Goal: Task Accomplishment & Management: Manage account settings

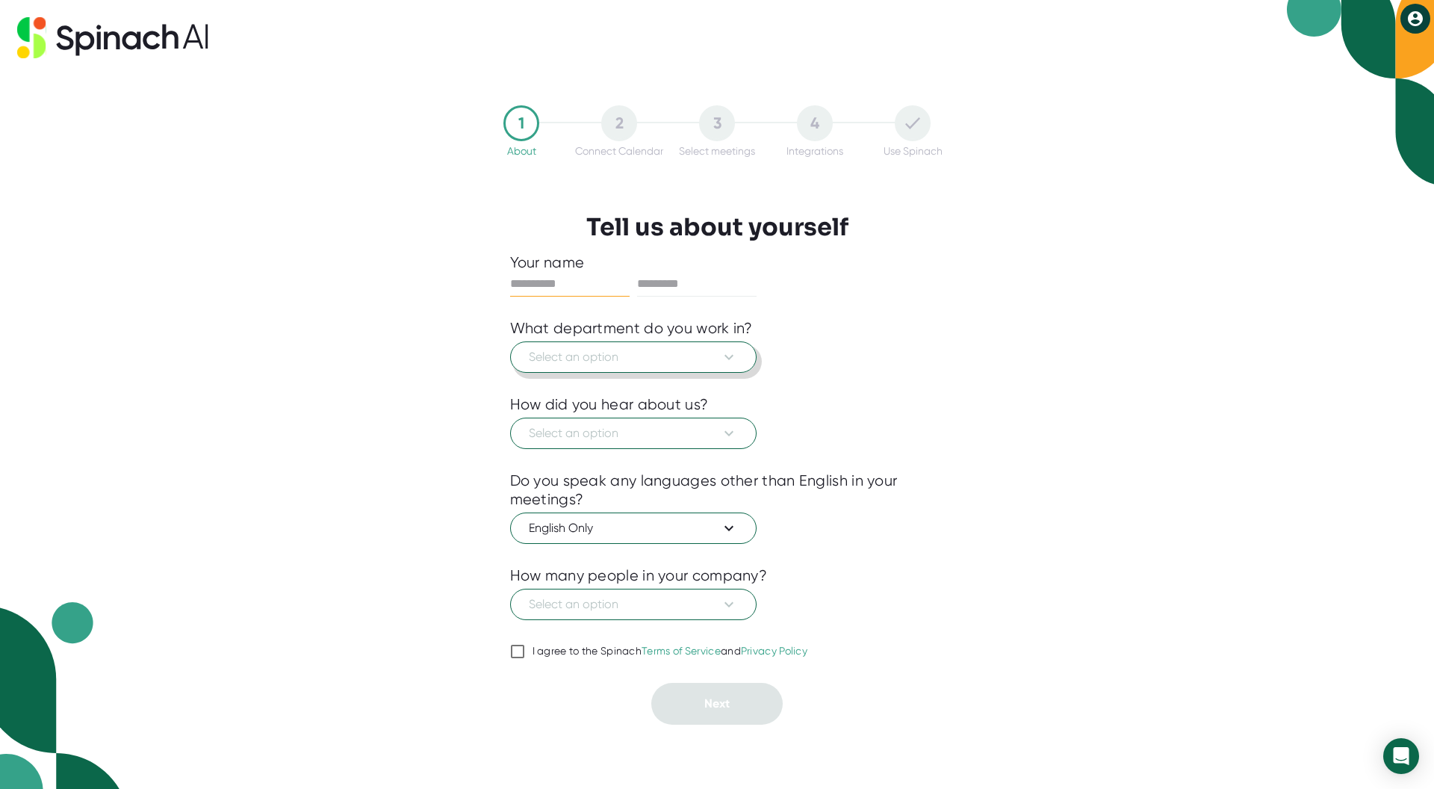
click at [732, 362] on icon at bounding box center [729, 357] width 18 height 18
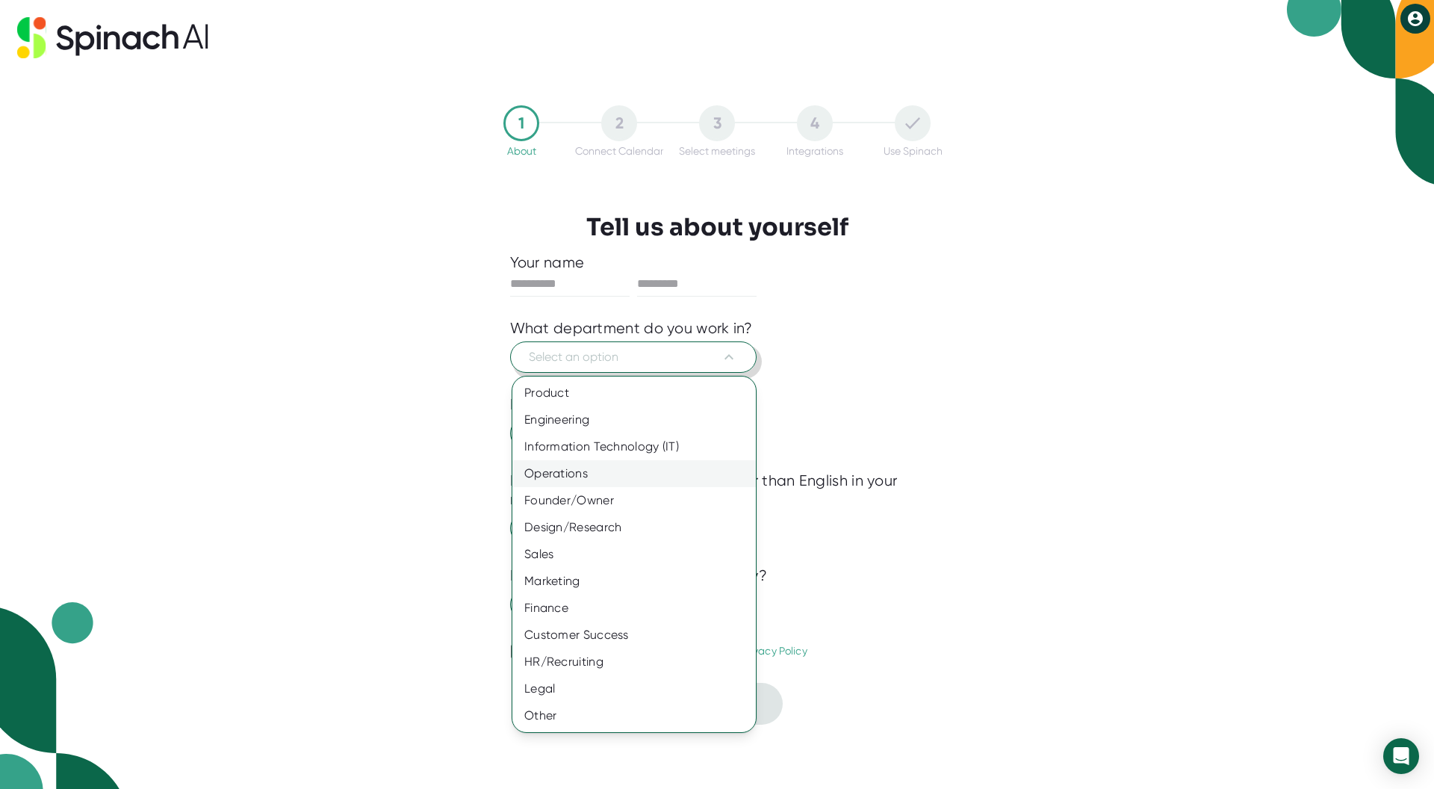
click at [636, 474] on div "Operations" at bounding box center [634, 473] width 244 height 27
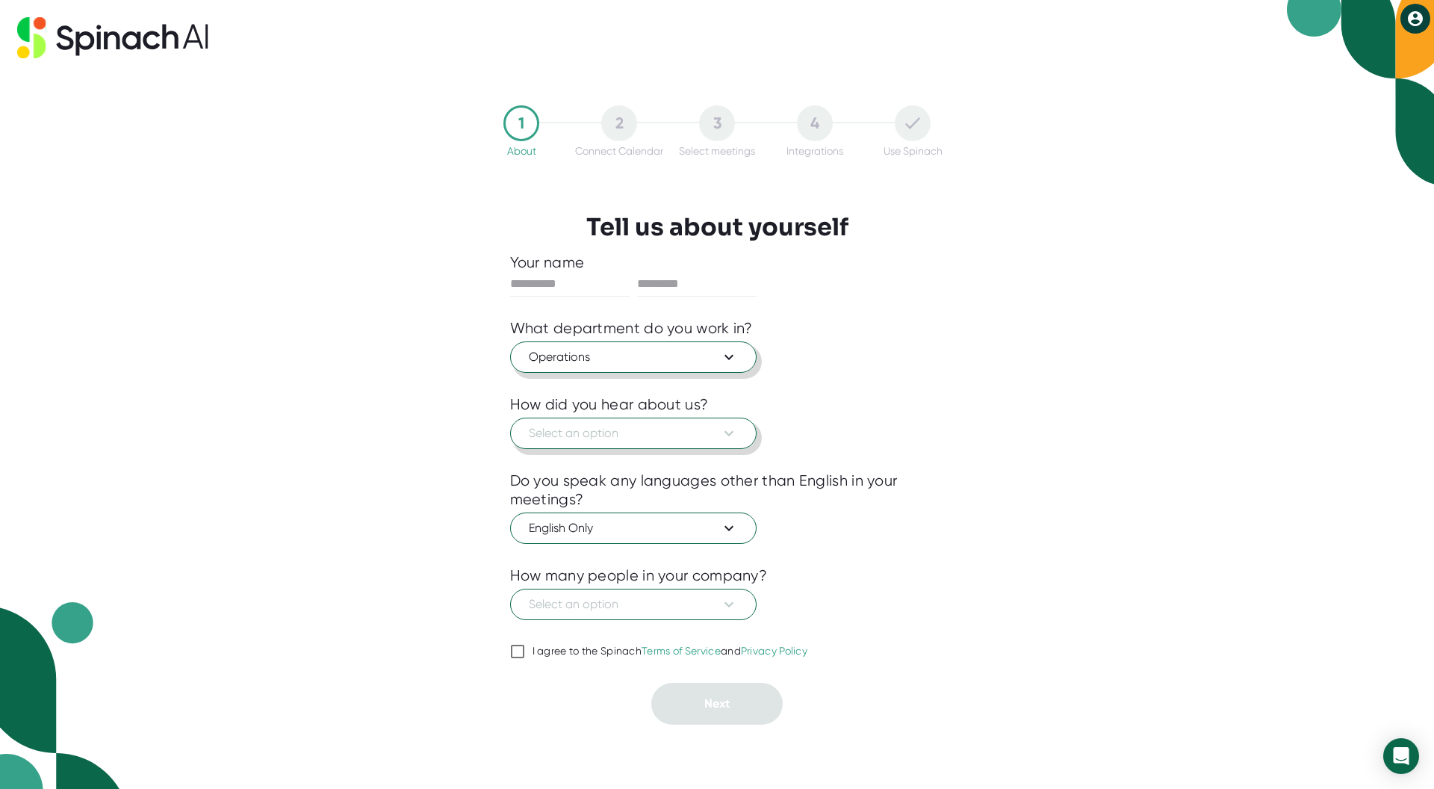
click at [630, 433] on span "Select an option" at bounding box center [633, 433] width 209 height 18
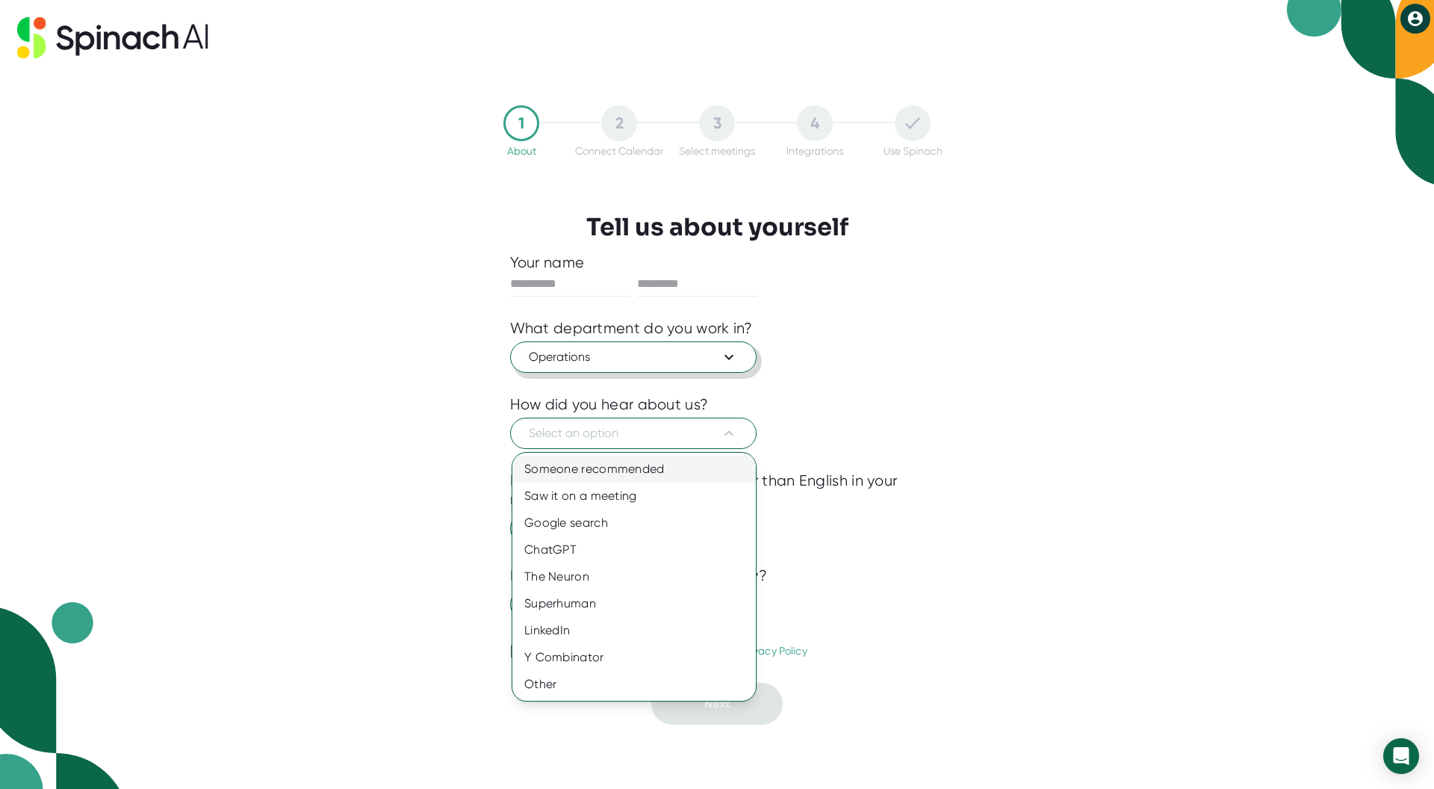
click at [603, 468] on div "Someone recommended" at bounding box center [634, 469] width 244 height 27
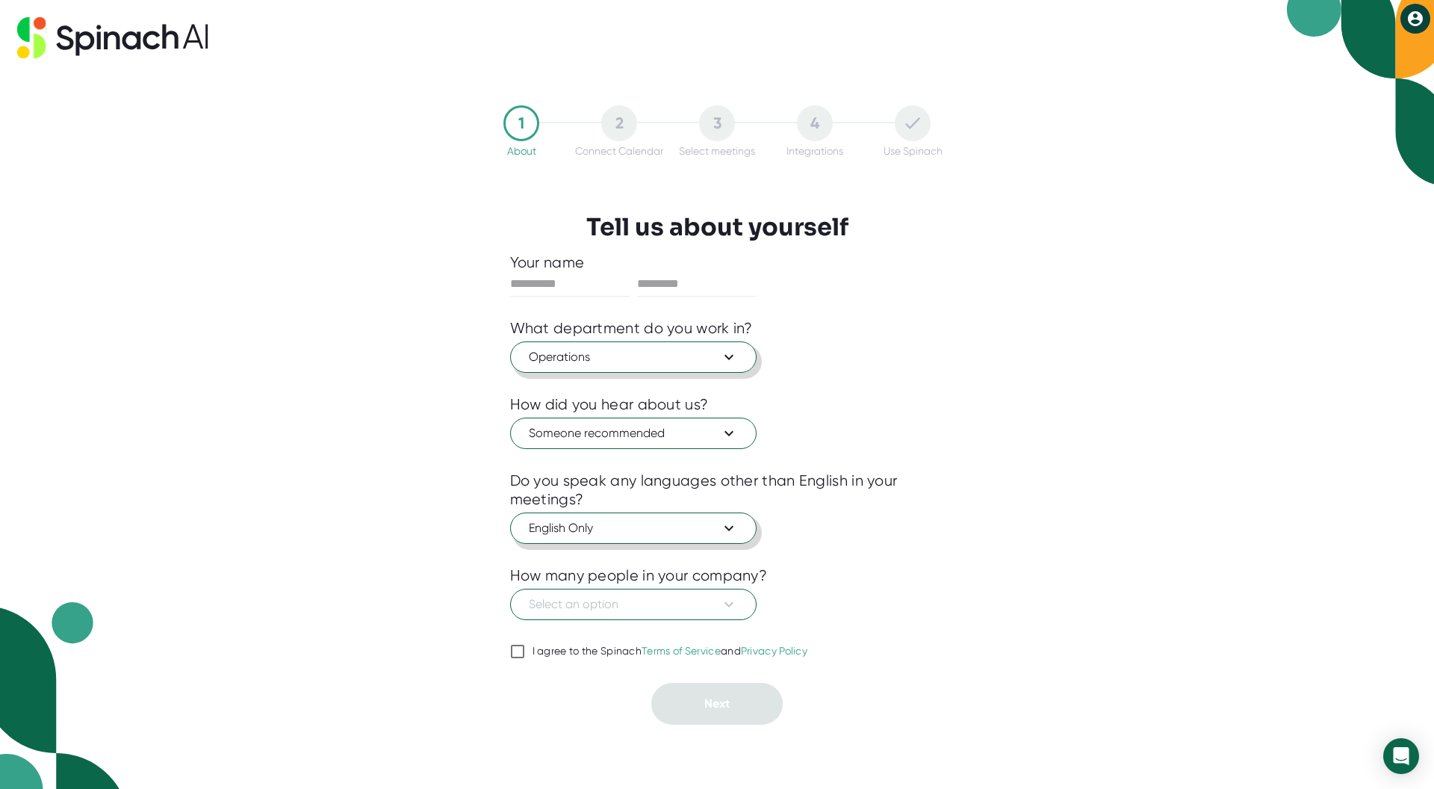
click at [639, 535] on span "English Only" at bounding box center [633, 528] width 209 height 18
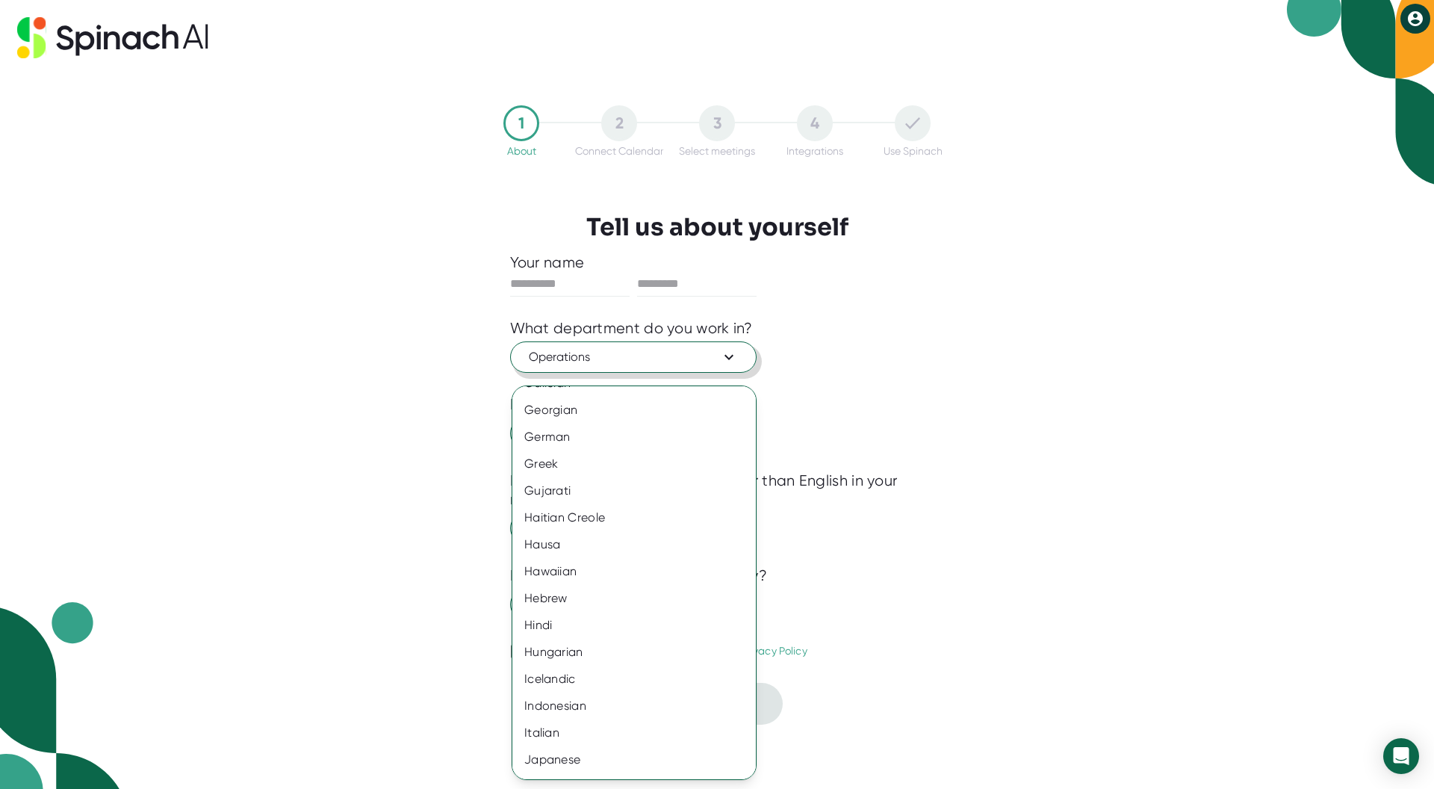
scroll to position [996, 0]
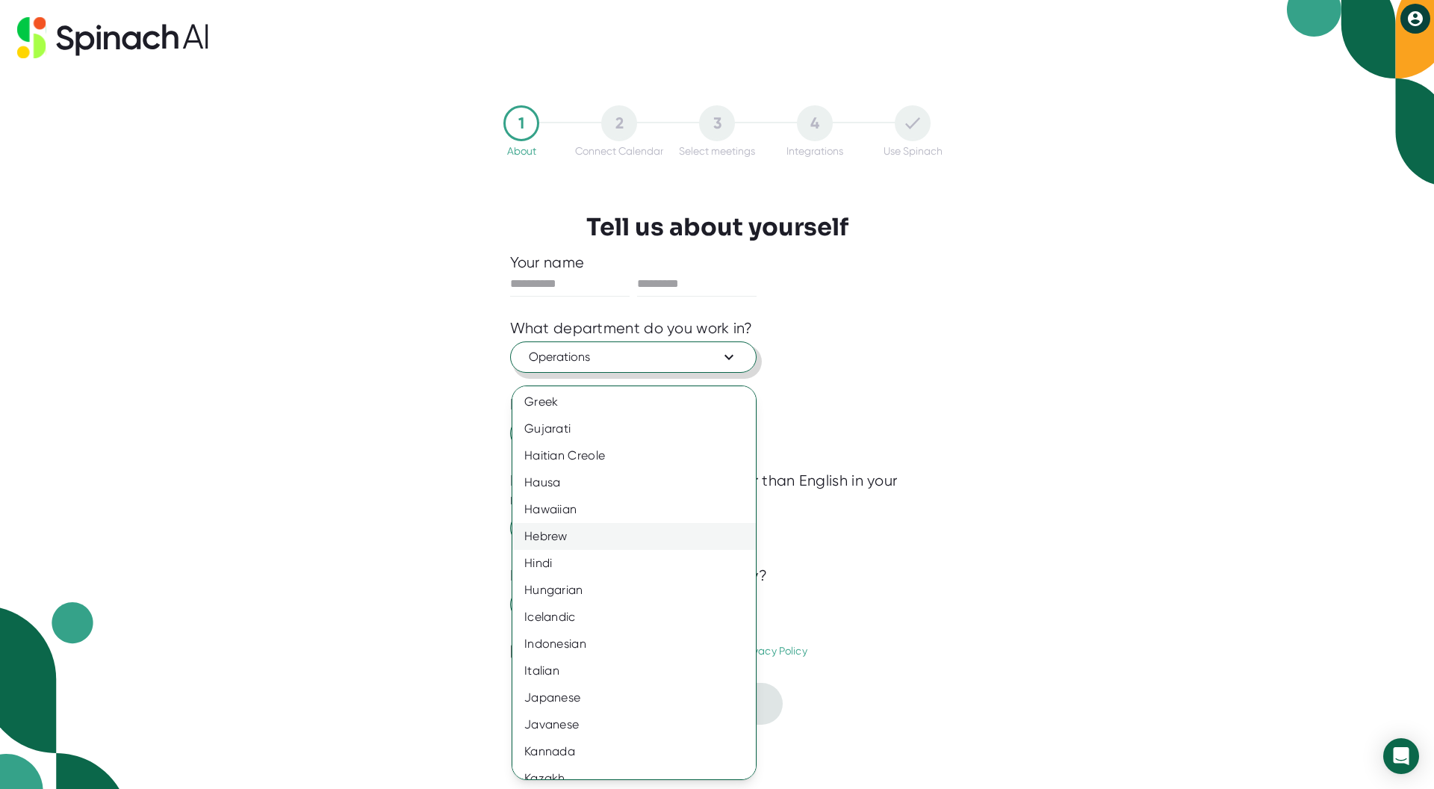
click at [564, 539] on div "Hebrew" at bounding box center [634, 536] width 244 height 27
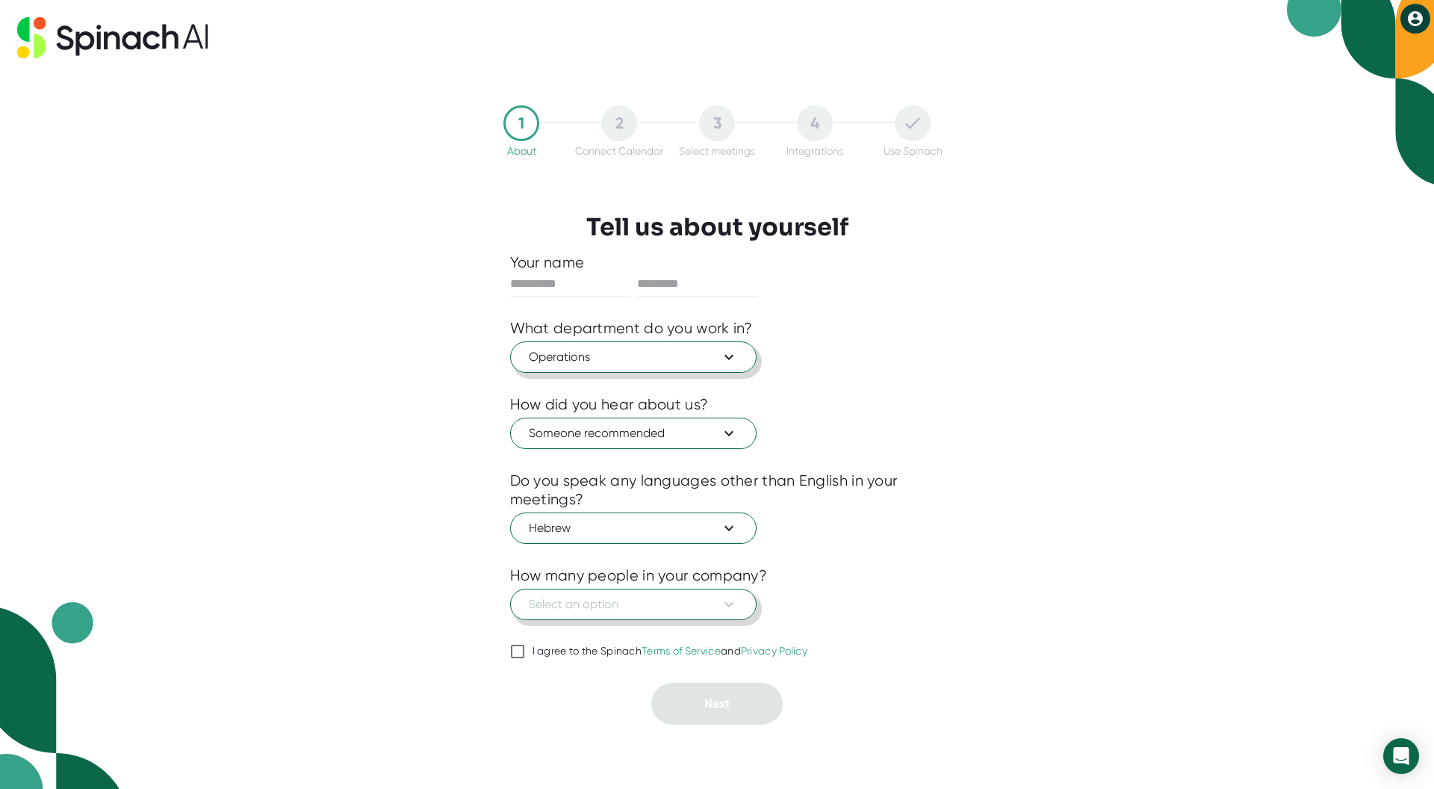
click at [734, 609] on icon at bounding box center [729, 604] width 18 height 18
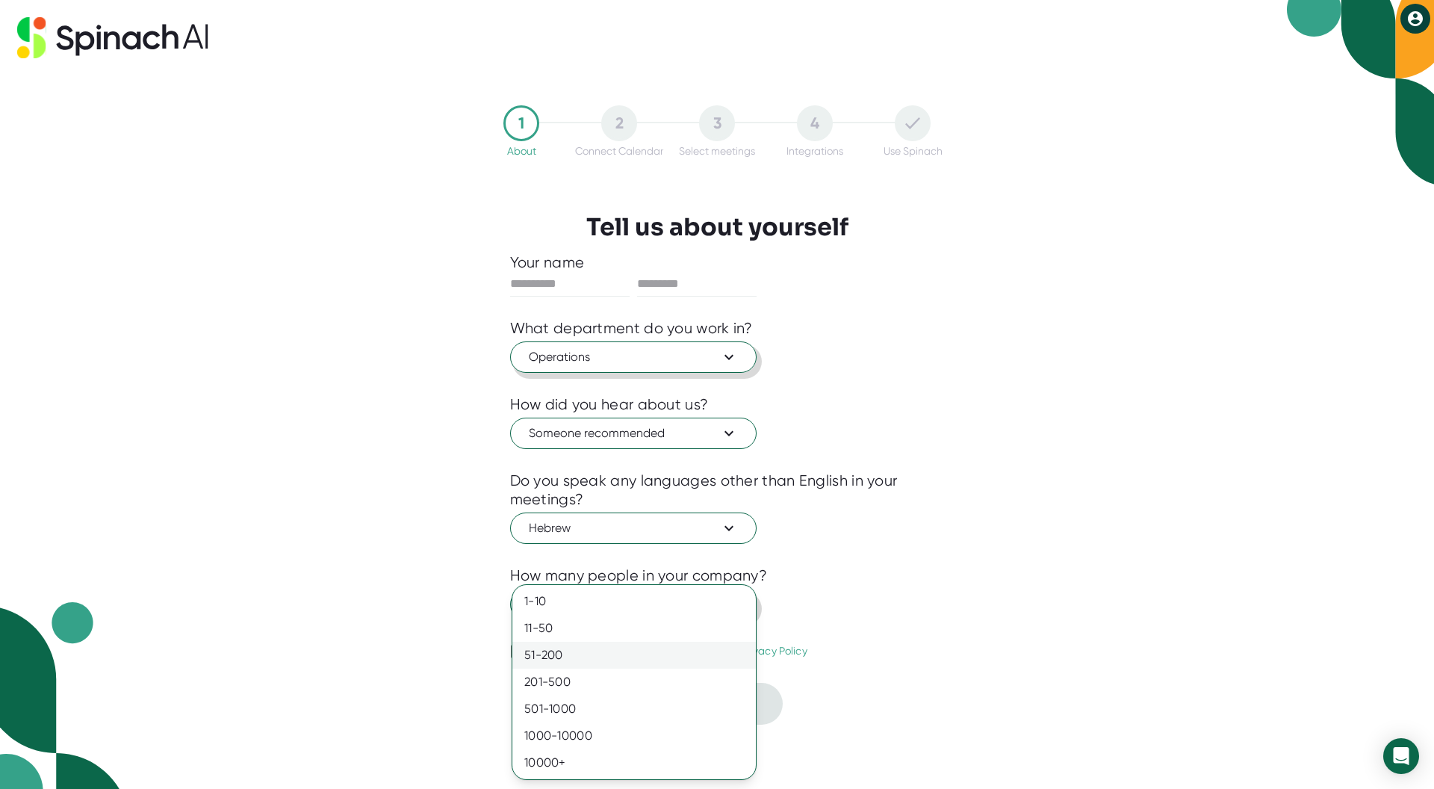
click at [675, 657] on div "51-200" at bounding box center [634, 655] width 244 height 27
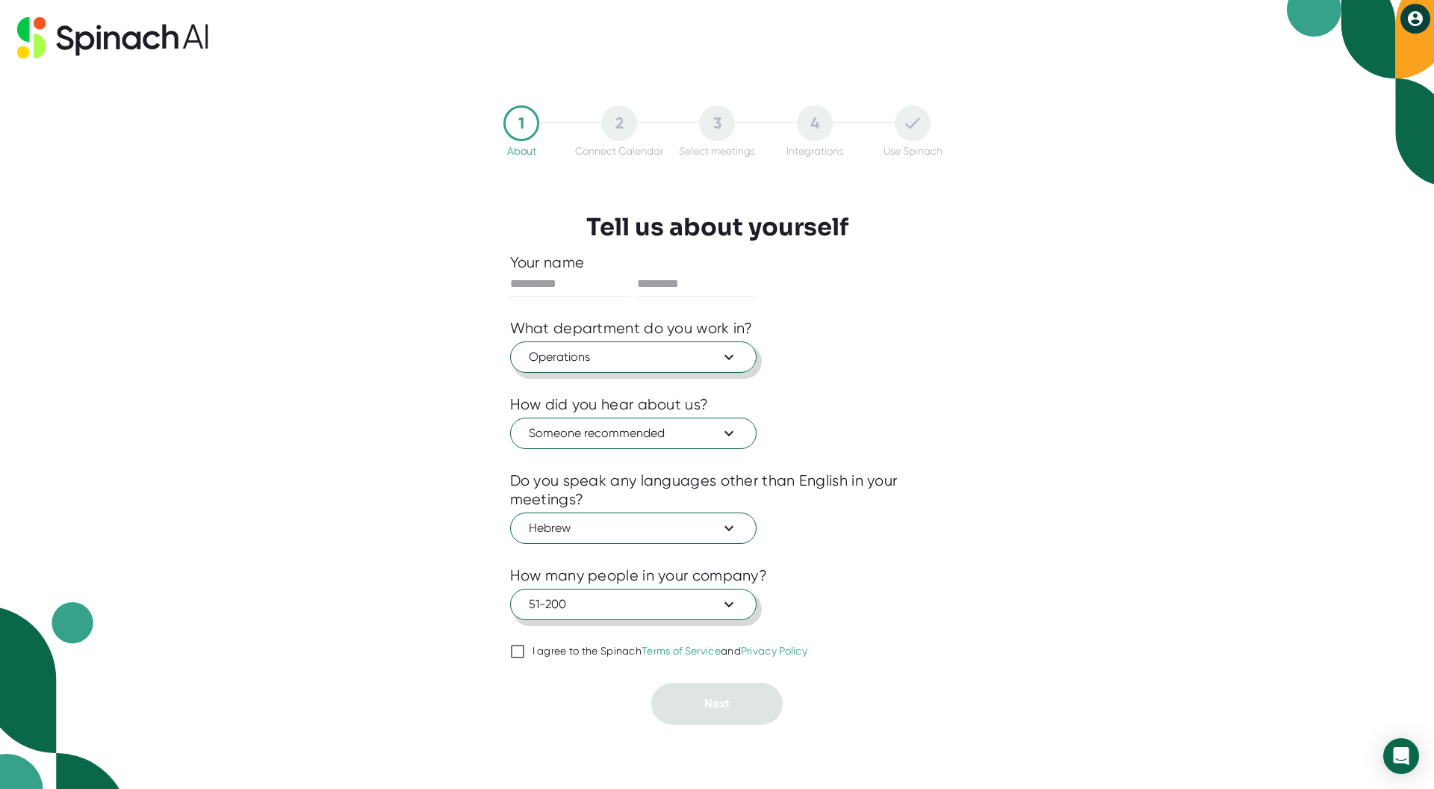
click at [518, 651] on input "I agree to the Spinach Terms of Service and Privacy Policy" at bounding box center [517, 651] width 15 height 18
checkbox input "true"
click at [542, 296] on div at bounding box center [570, 284] width 120 height 25
type input "******"
click at [676, 285] on input "text" at bounding box center [697, 284] width 120 height 24
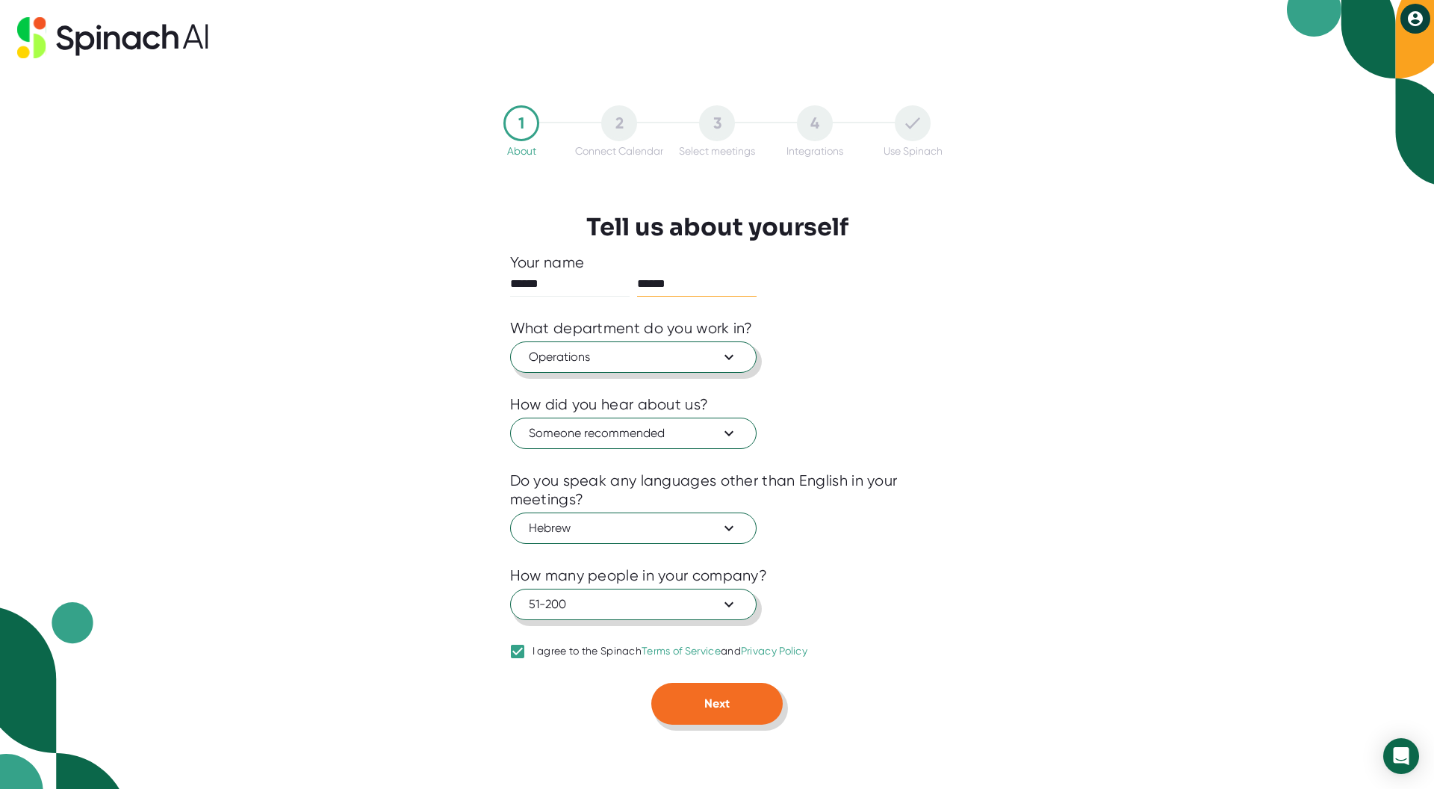
type input "******"
click at [738, 704] on button "Next" at bounding box center [716, 704] width 131 height 42
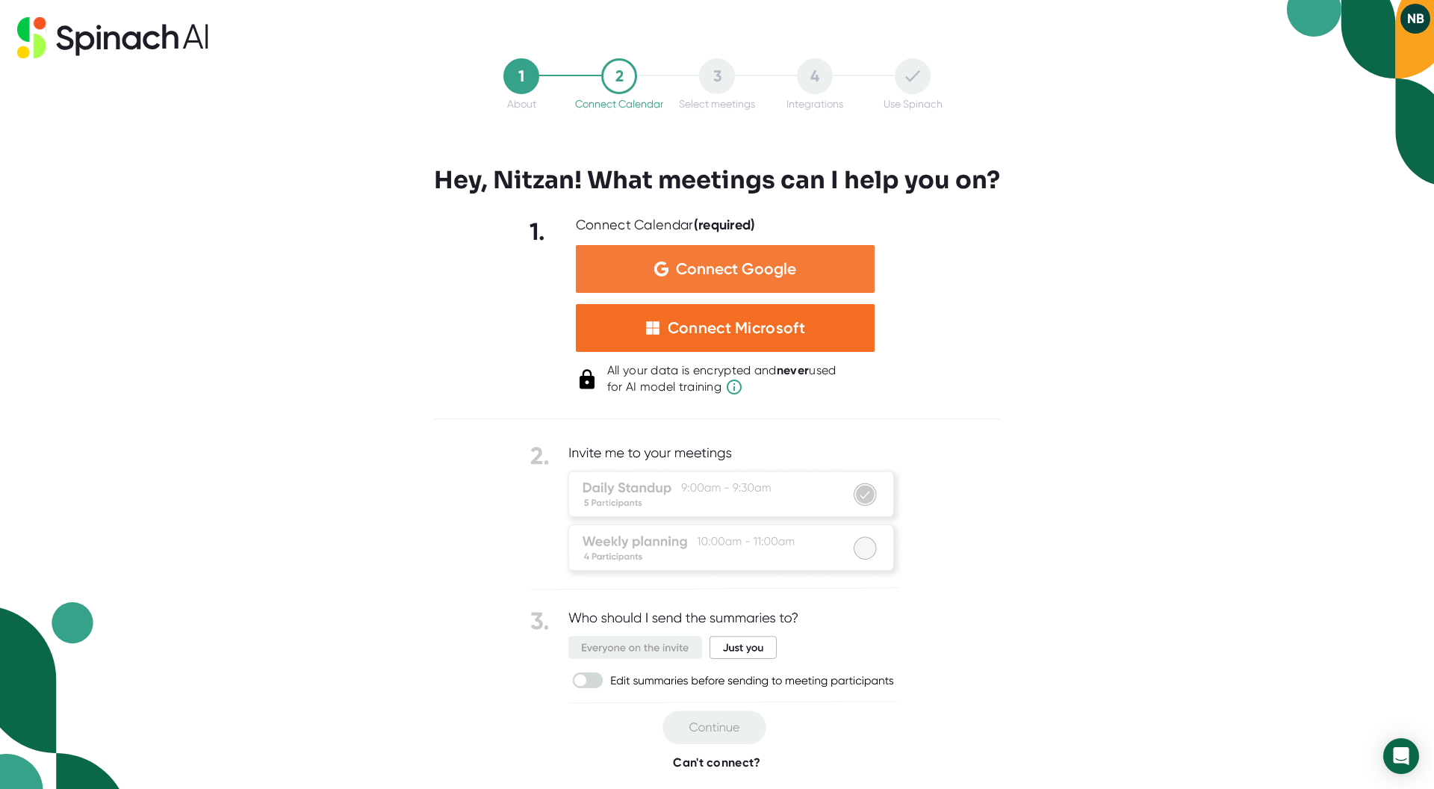
click at [724, 274] on span "Connect Google" at bounding box center [736, 268] width 120 height 15
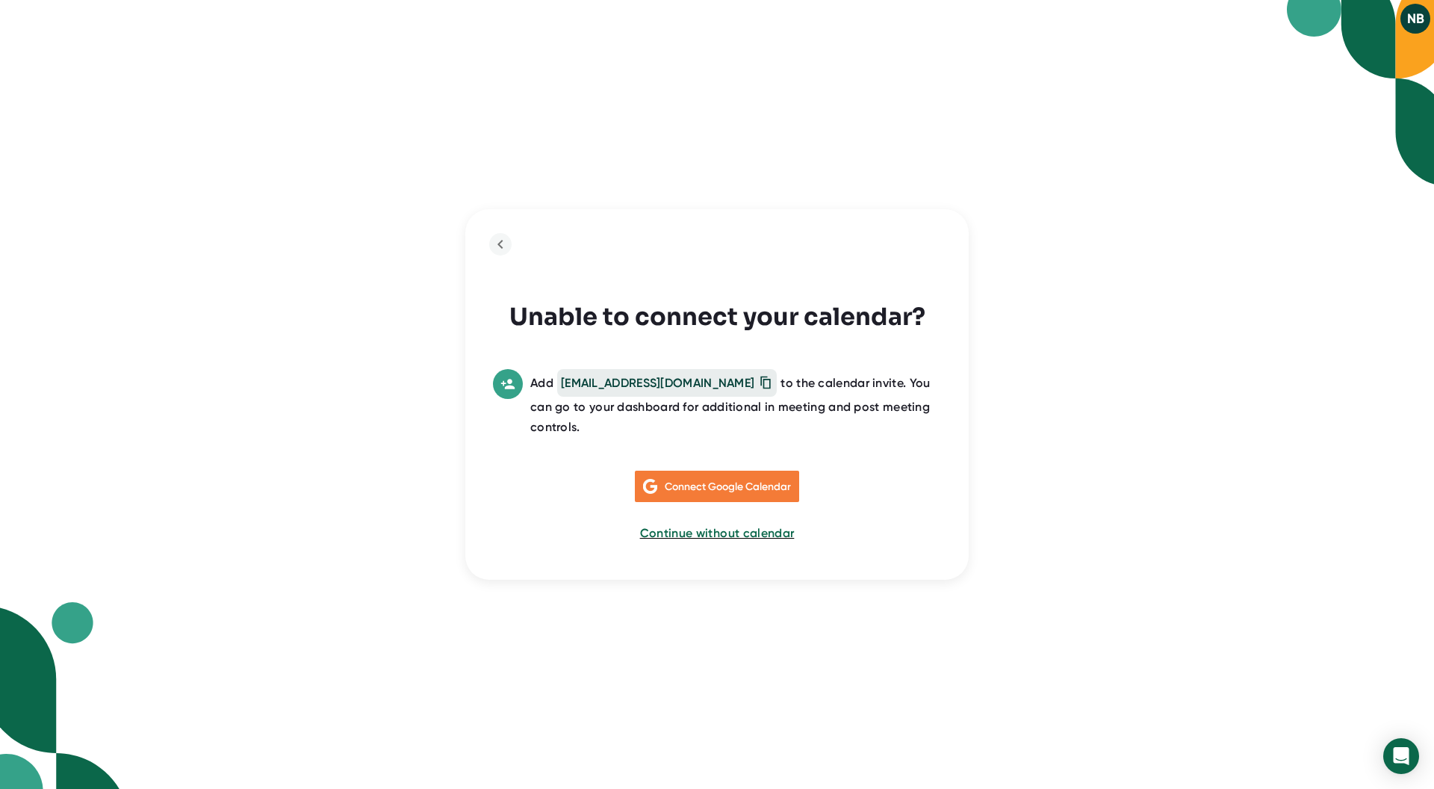
click at [721, 480] on span "Connect Google Calendar" at bounding box center [728, 486] width 126 height 13
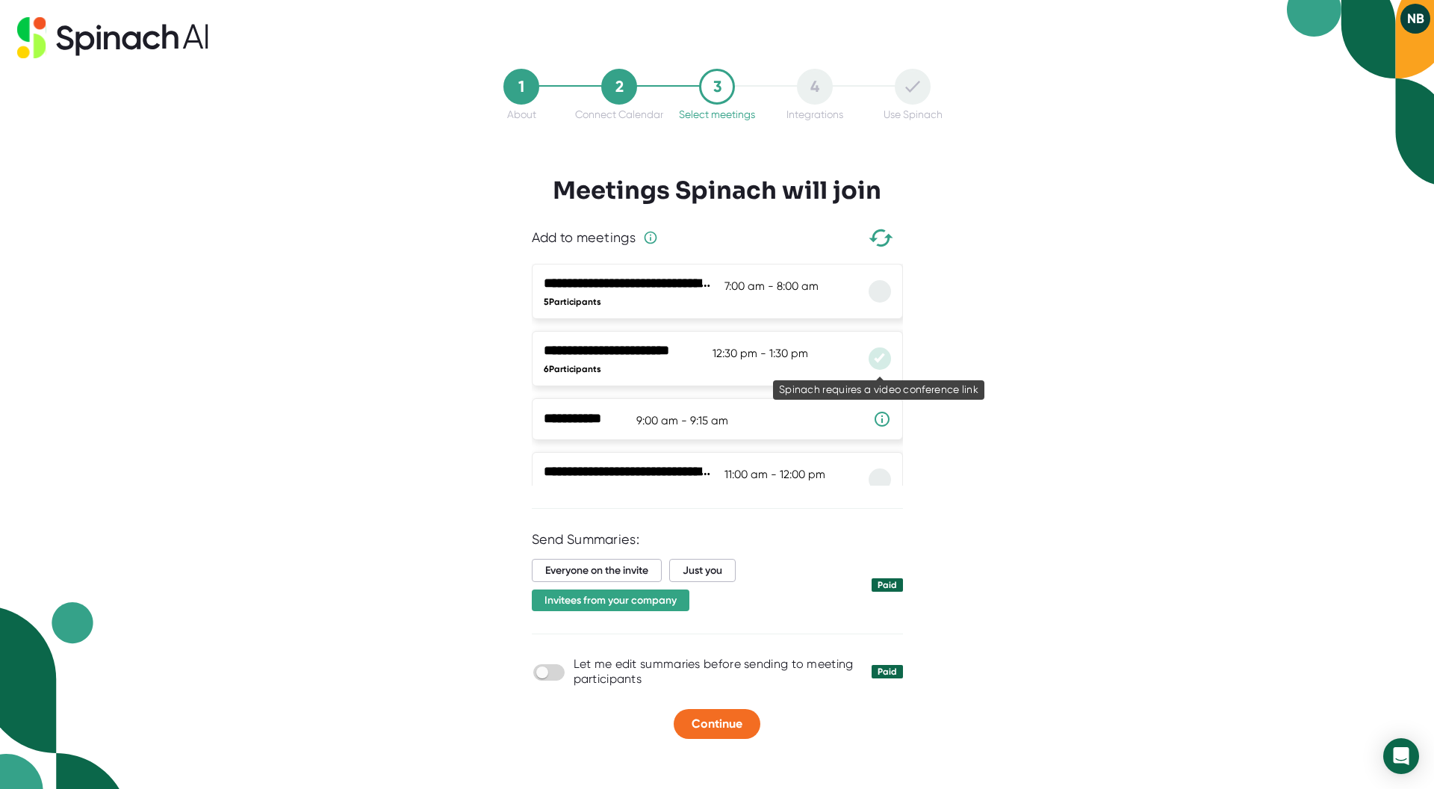
click at [884, 361] on icon at bounding box center [880, 359] width 15 height 12
click at [722, 571] on span "Just you" at bounding box center [702, 570] width 66 height 23
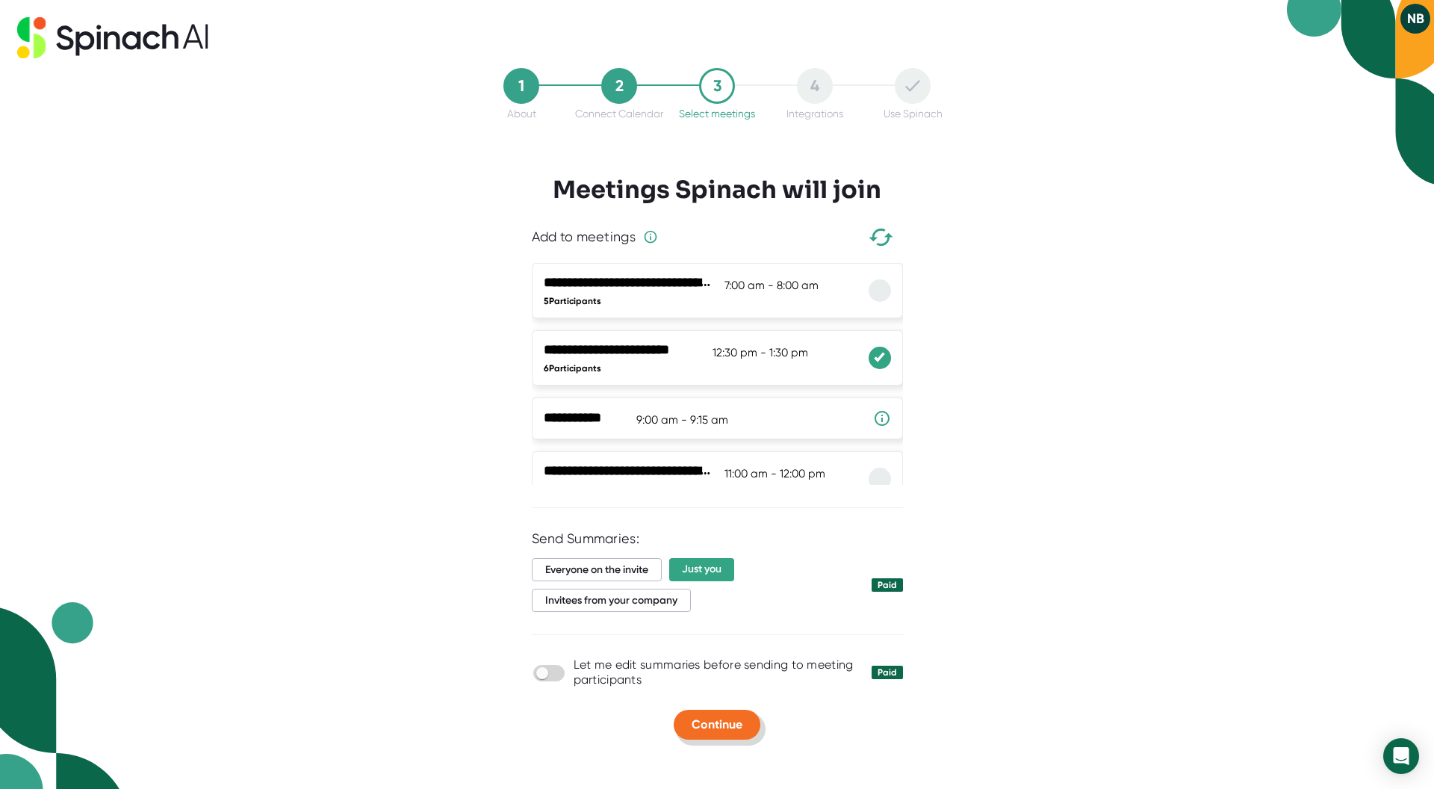
click at [729, 725] on span "Continue" at bounding box center [717, 724] width 51 height 14
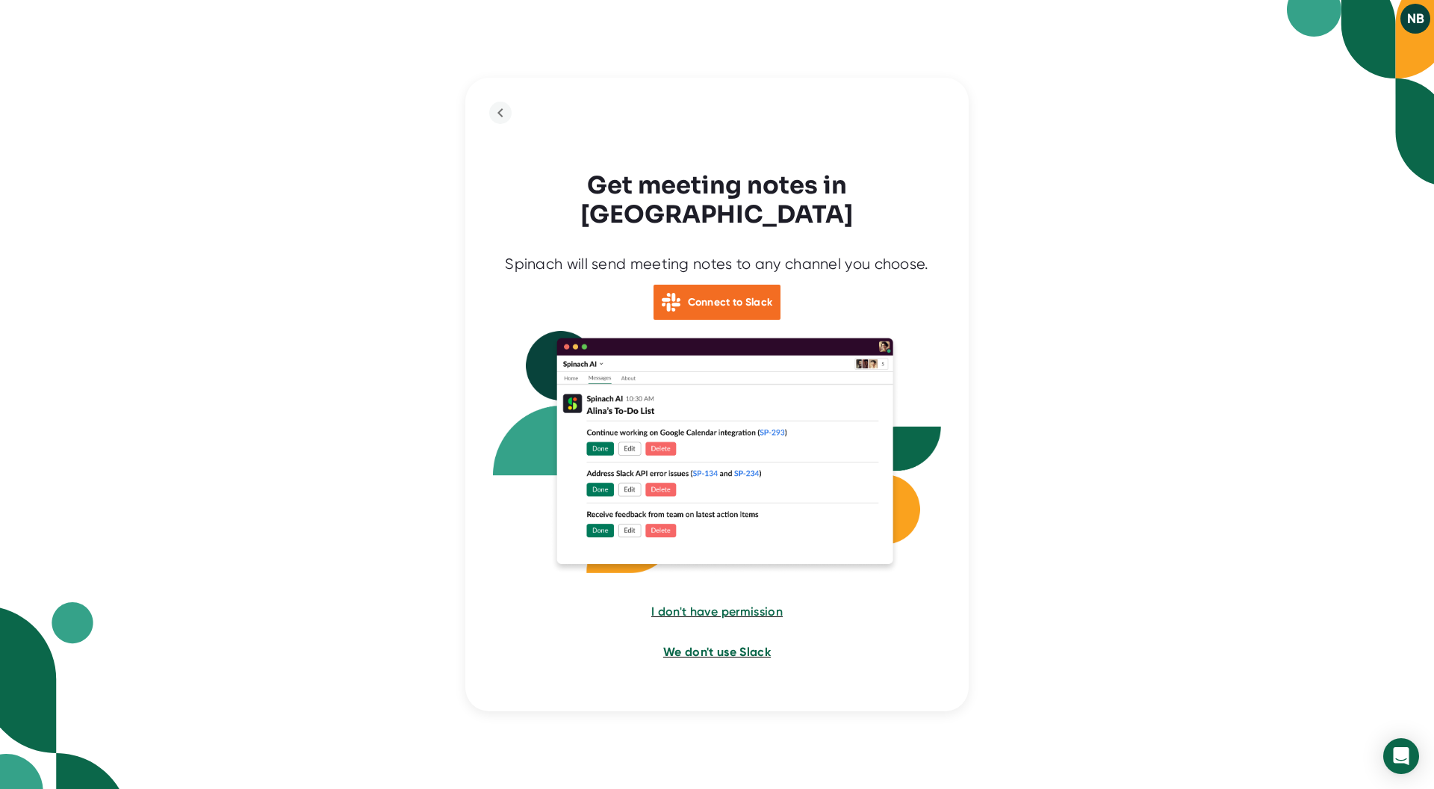
click at [731, 645] on span "We don't use Slack" at bounding box center [717, 652] width 108 height 14
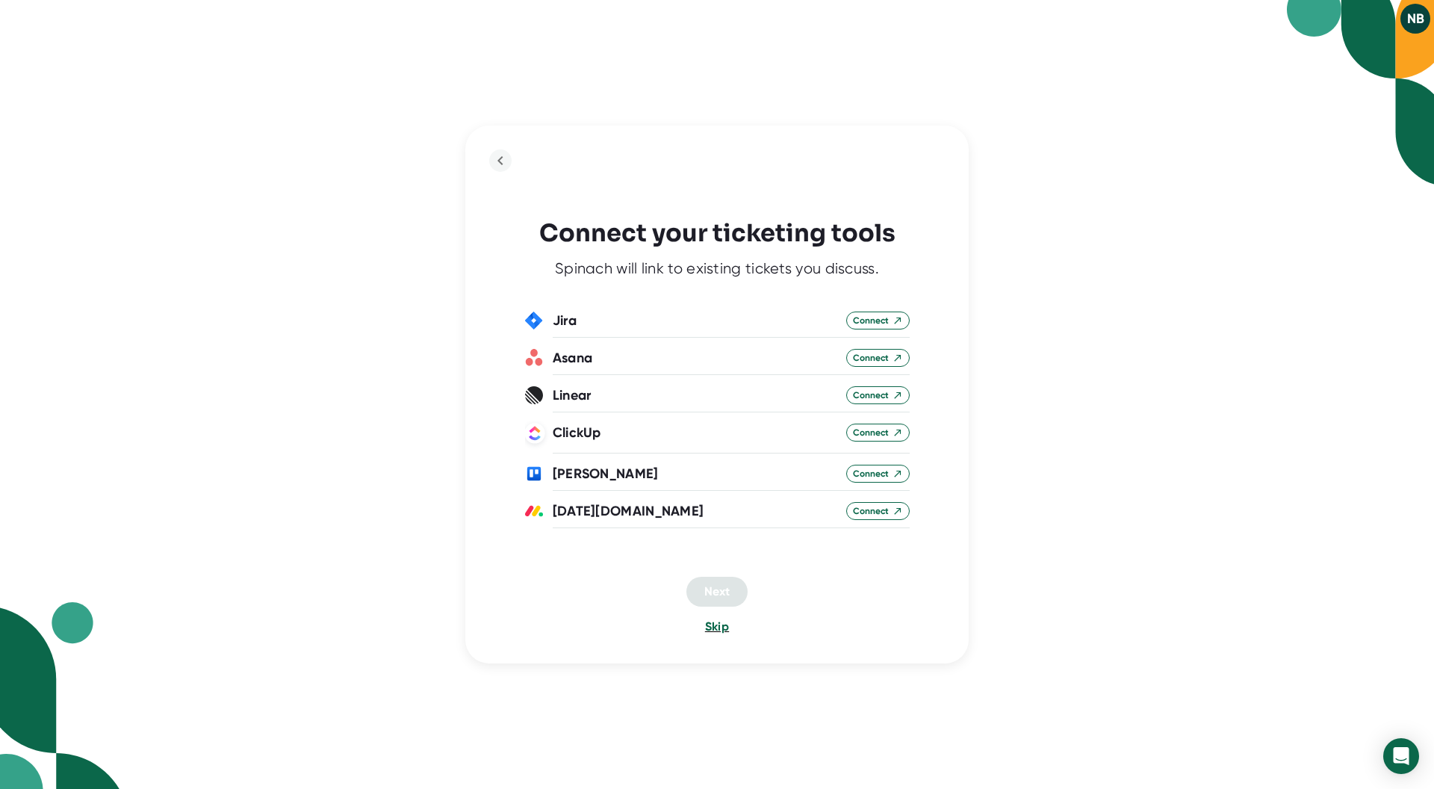
click at [718, 627] on span "Skip" at bounding box center [717, 626] width 24 height 14
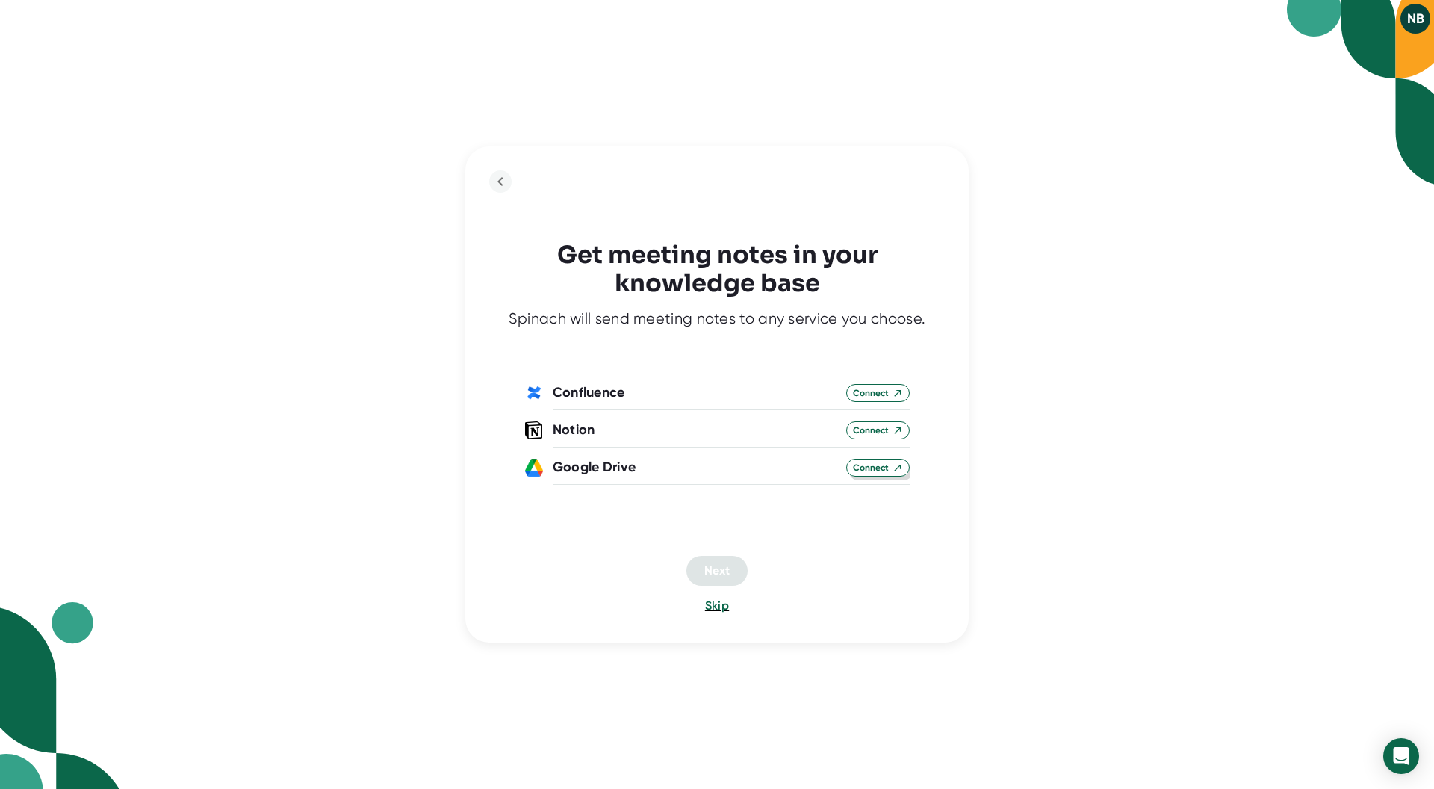
click at [887, 469] on span "Connect" at bounding box center [878, 467] width 50 height 13
click at [731, 565] on button "Next" at bounding box center [717, 570] width 61 height 30
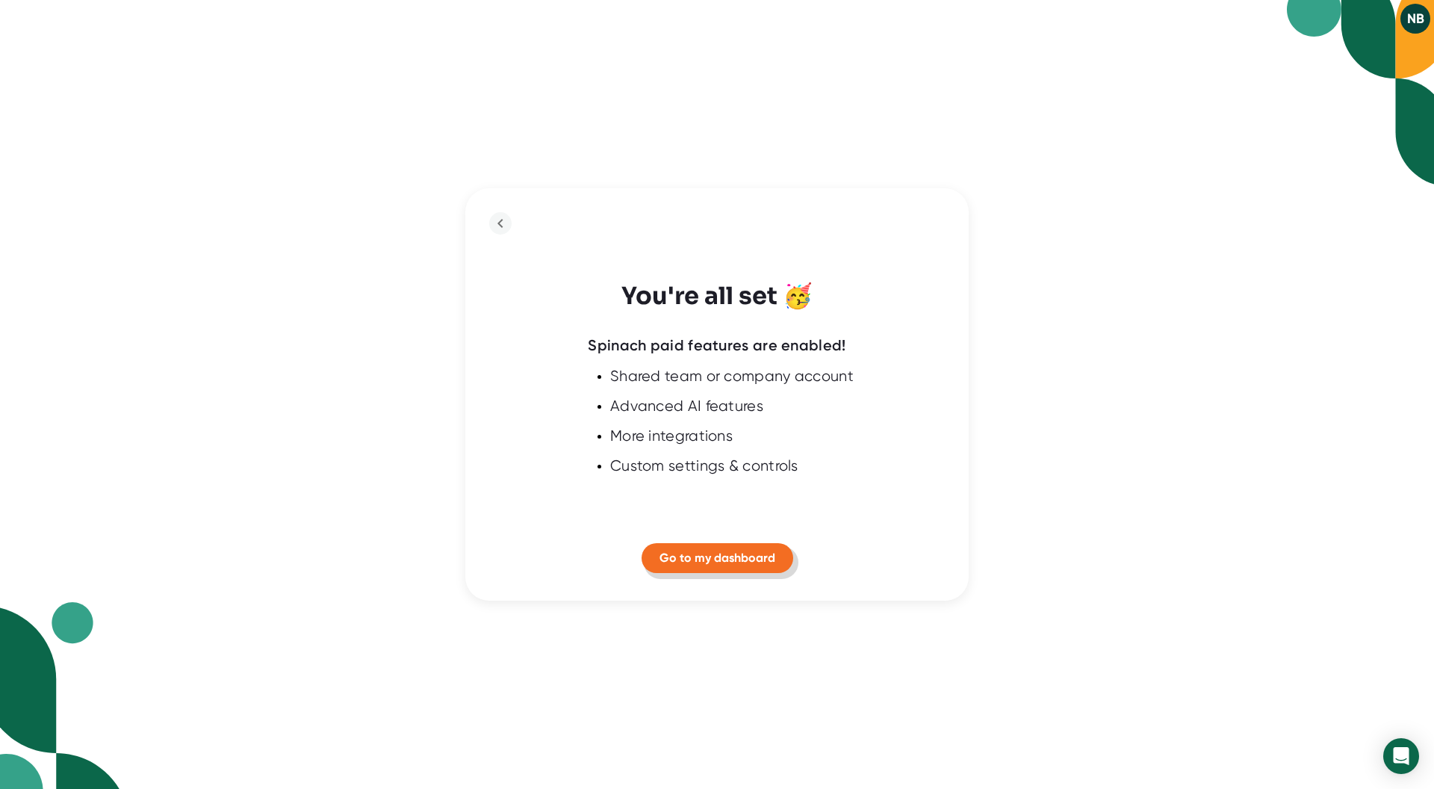
click at [740, 561] on span "Go to my dashboard" at bounding box center [718, 558] width 116 height 14
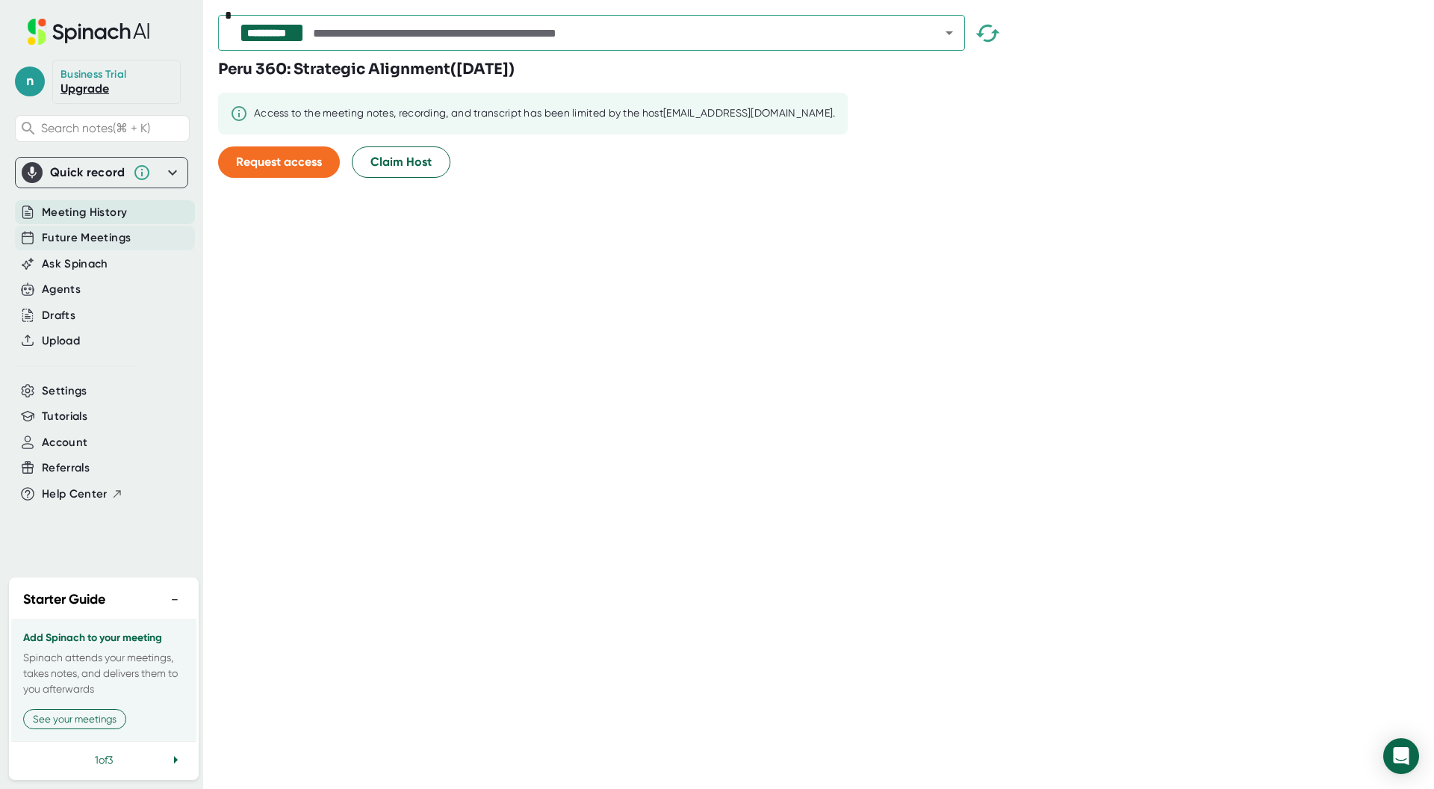
click at [70, 238] on span "Future Meetings" at bounding box center [86, 237] width 89 height 17
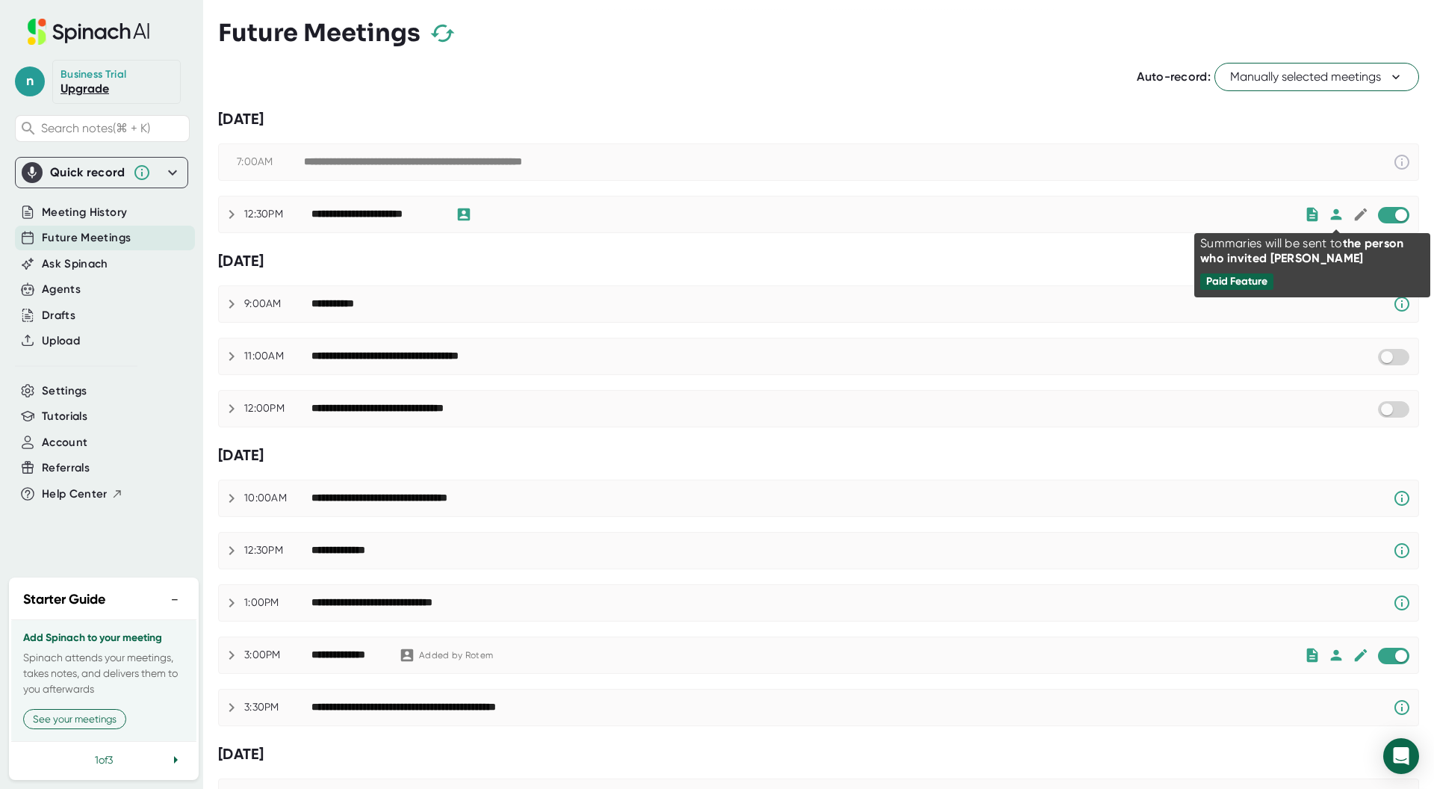
click at [1336, 213] on icon at bounding box center [1336, 214] width 11 height 11
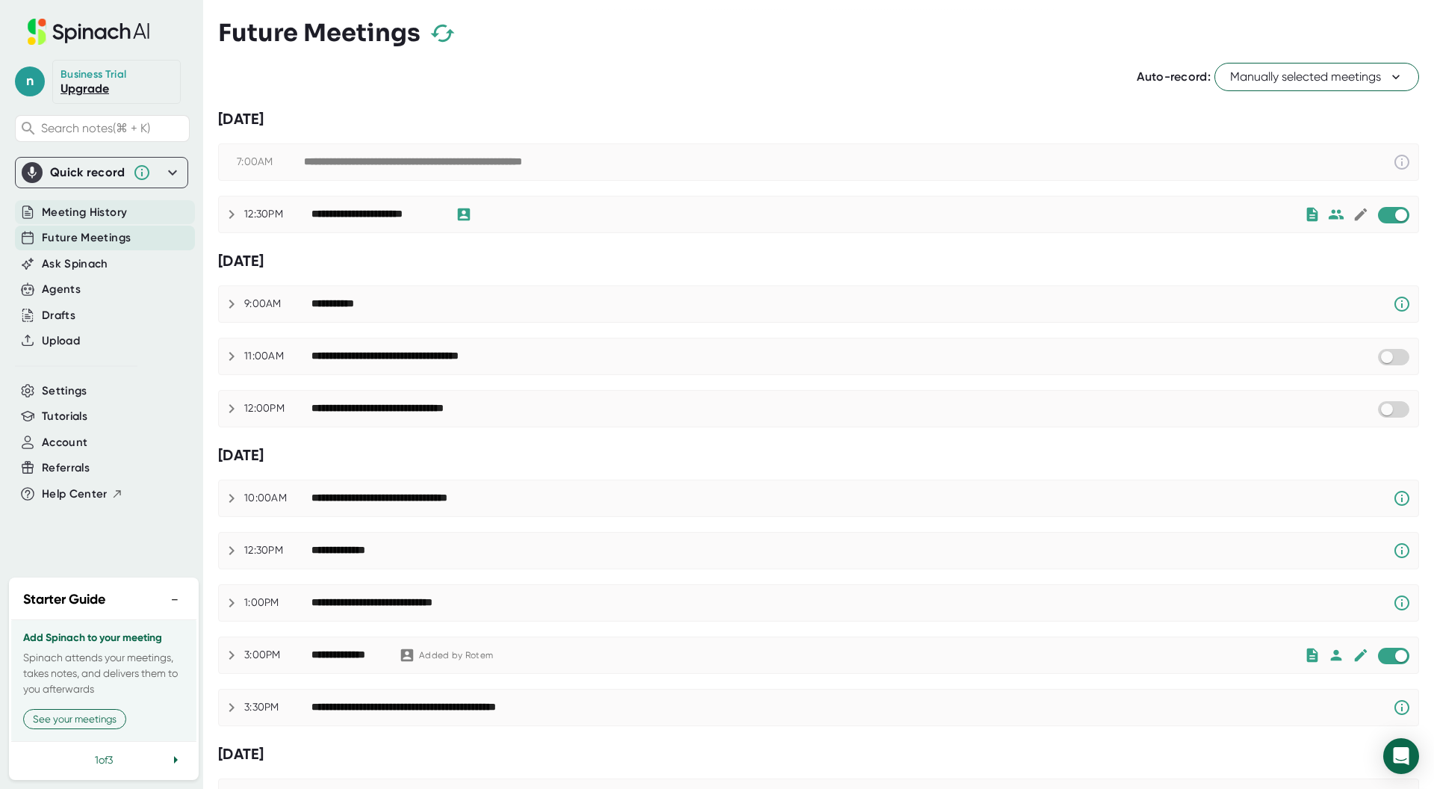
click at [99, 216] on span "Meeting History" at bounding box center [84, 212] width 85 height 17
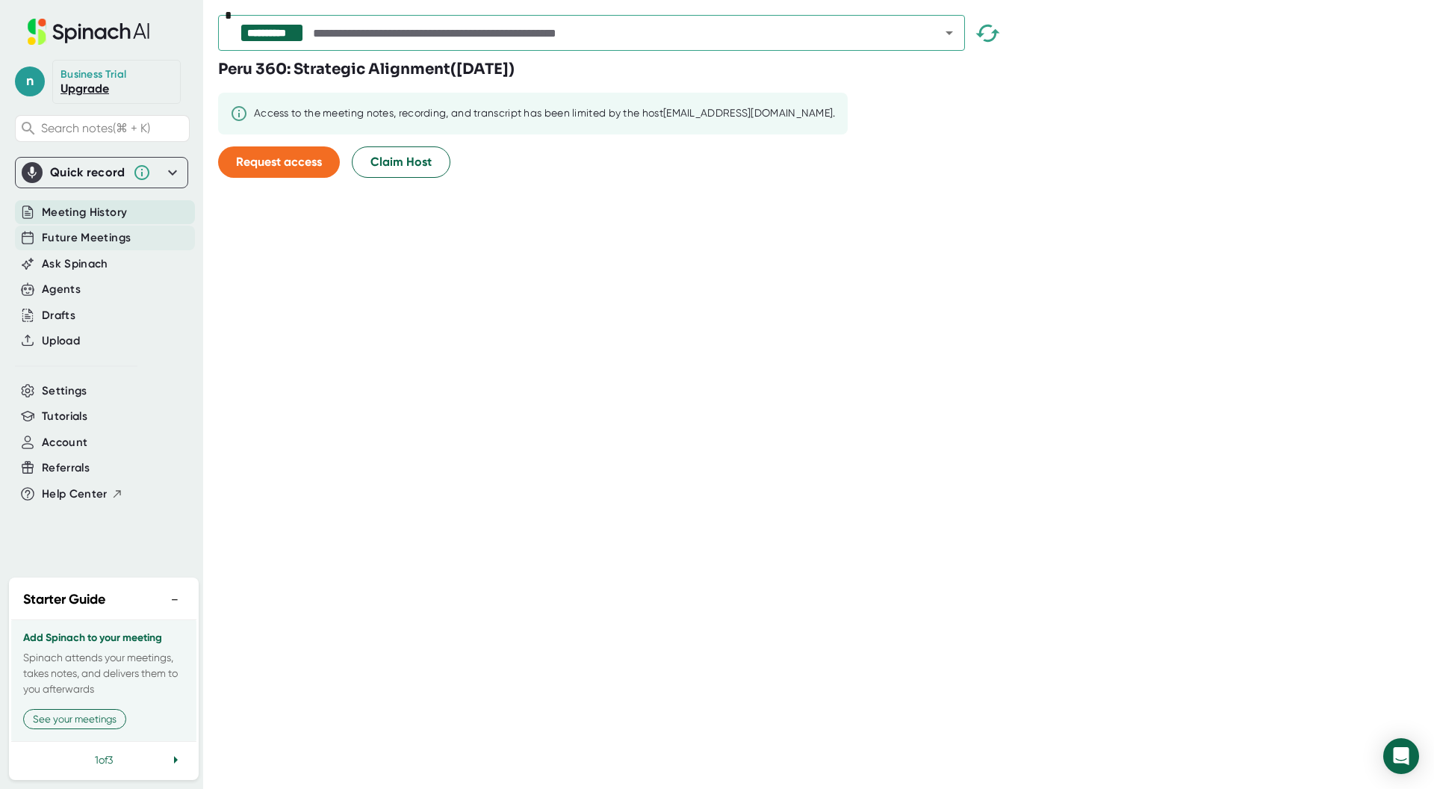
click at [105, 240] on span "Future Meetings" at bounding box center [86, 237] width 89 height 17
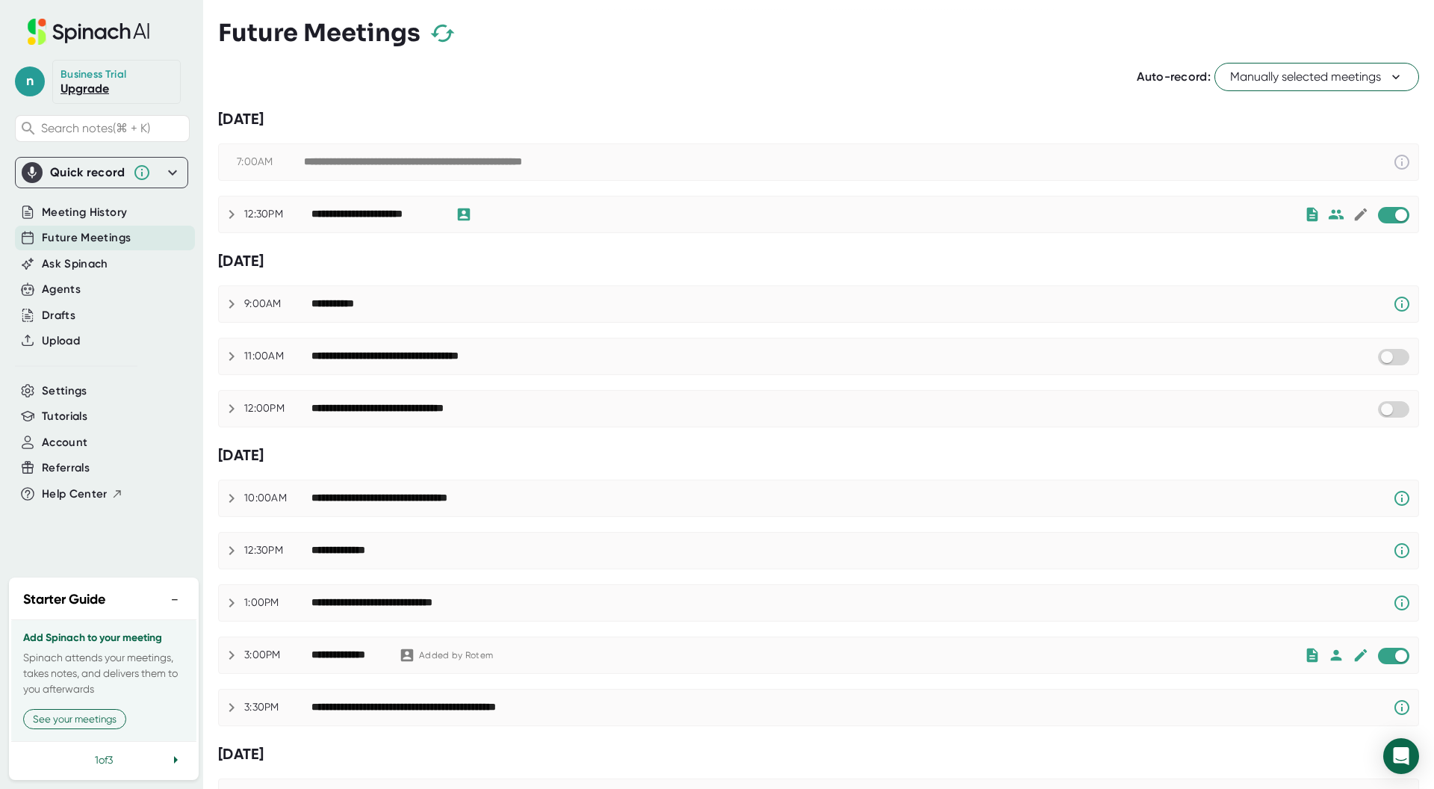
click at [230, 214] on icon at bounding box center [232, 214] width 18 height 18
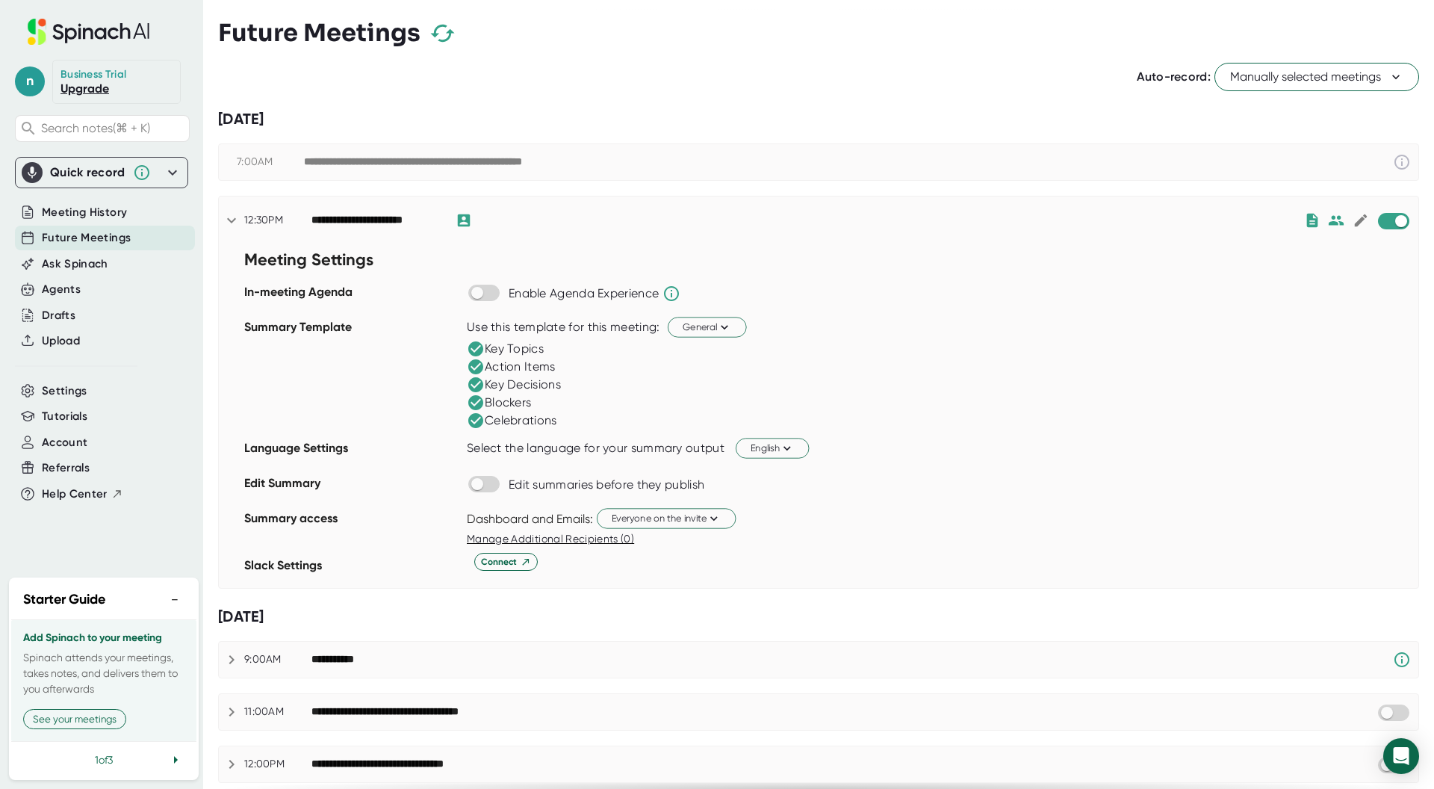
scroll to position [18, 0]
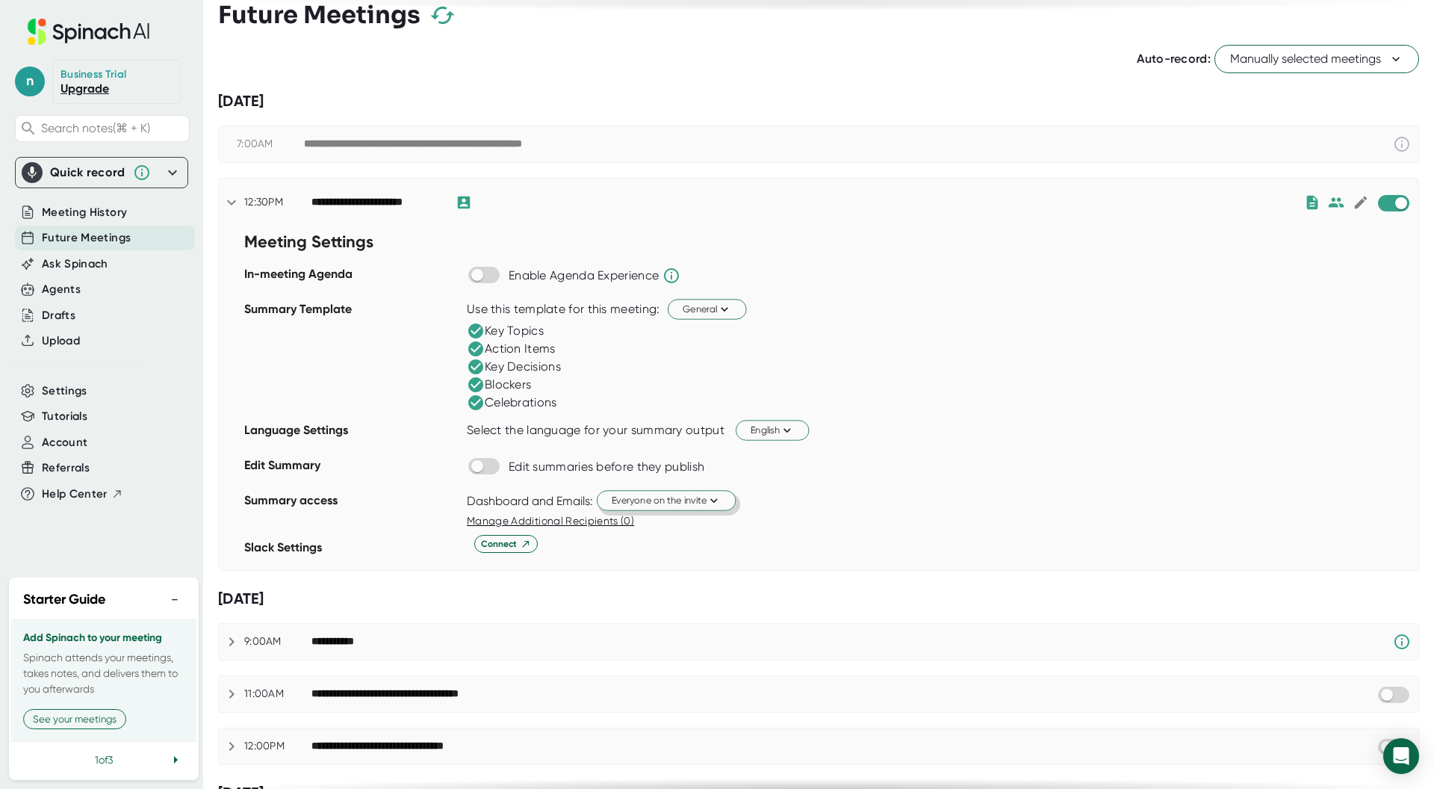
click at [721, 503] on icon at bounding box center [714, 500] width 14 height 14
click at [675, 564] on div "Just me" at bounding box center [651, 558] width 172 height 27
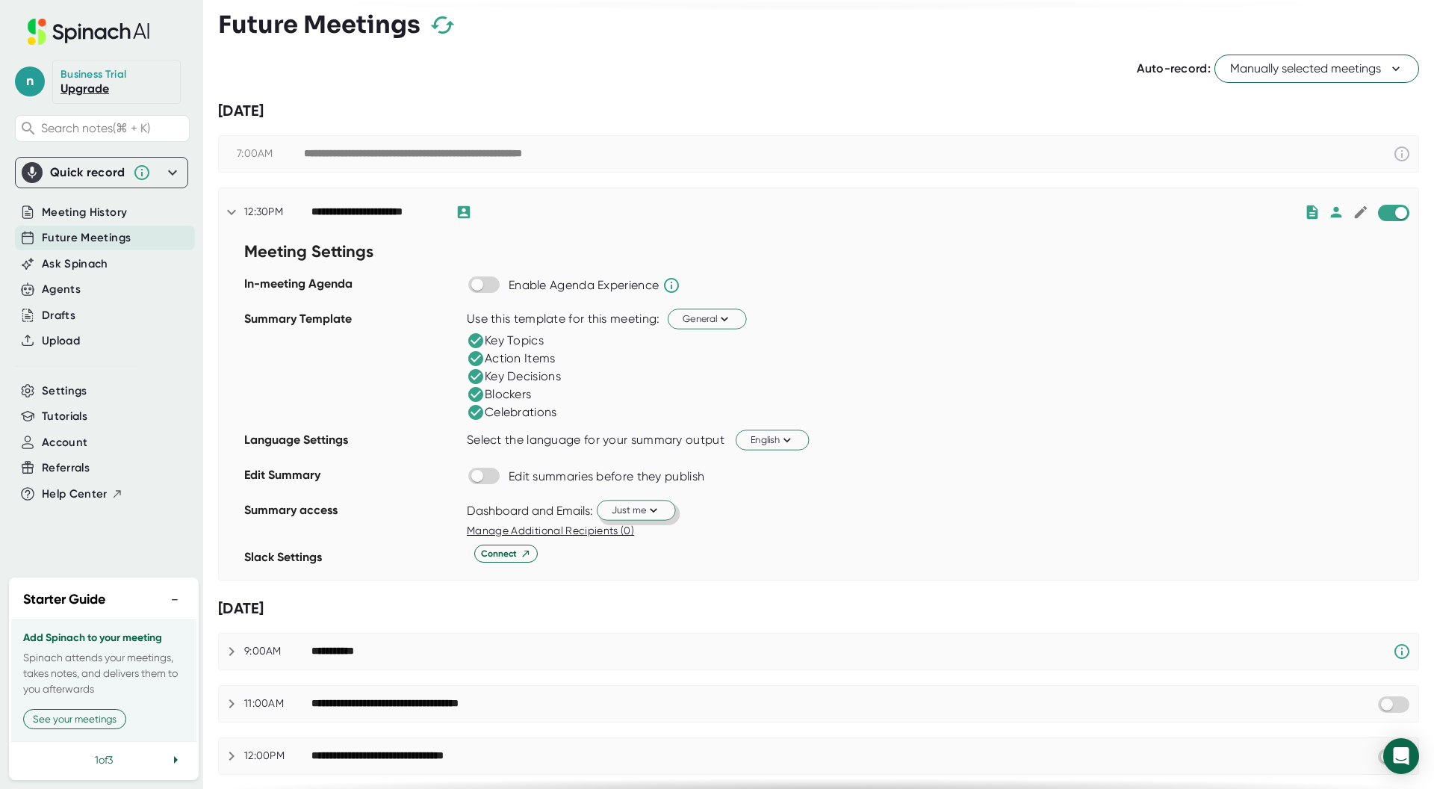
scroll to position [6, 0]
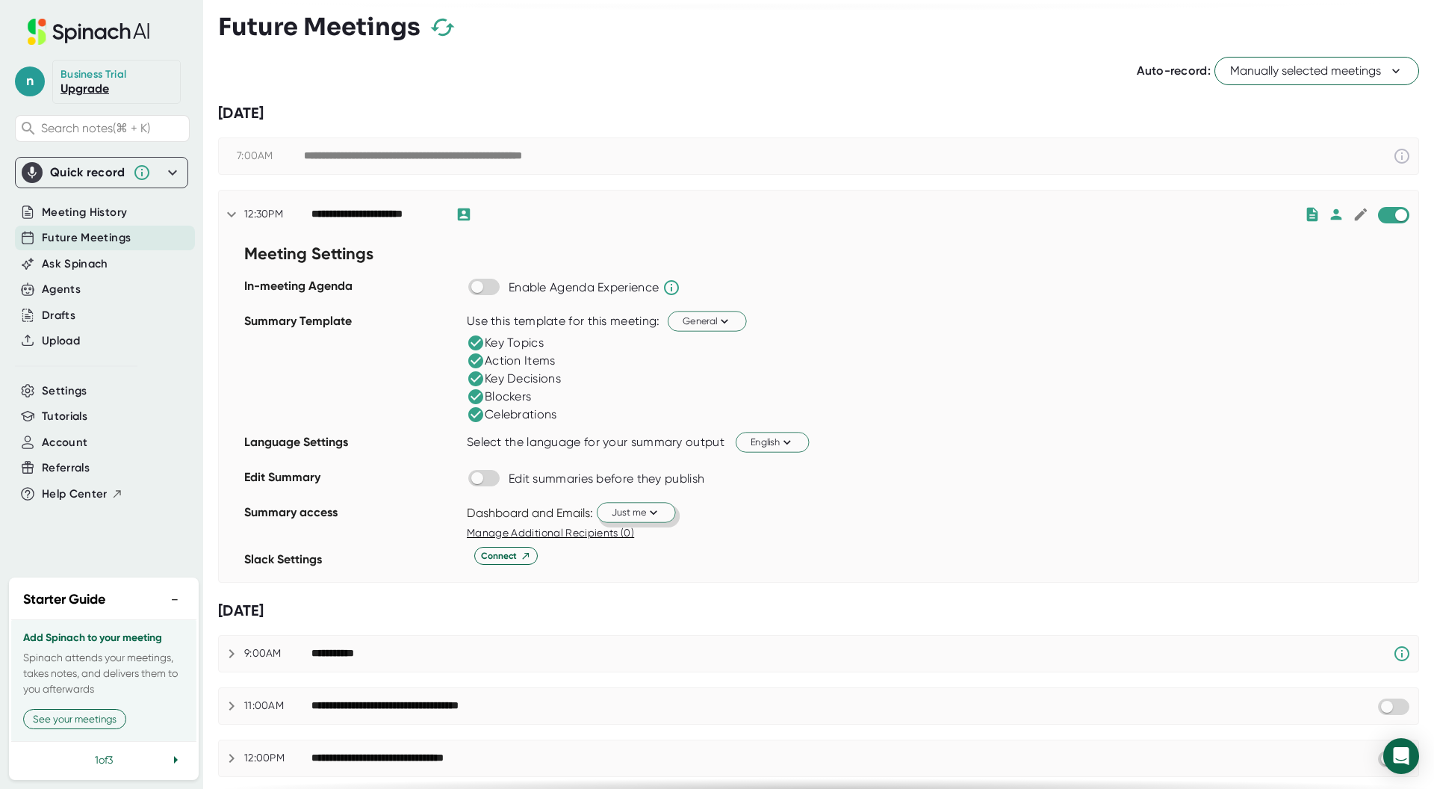
click at [785, 547] on div "Connect" at bounding box center [943, 556] width 952 height 18
click at [225, 215] on icon at bounding box center [232, 214] width 18 height 18
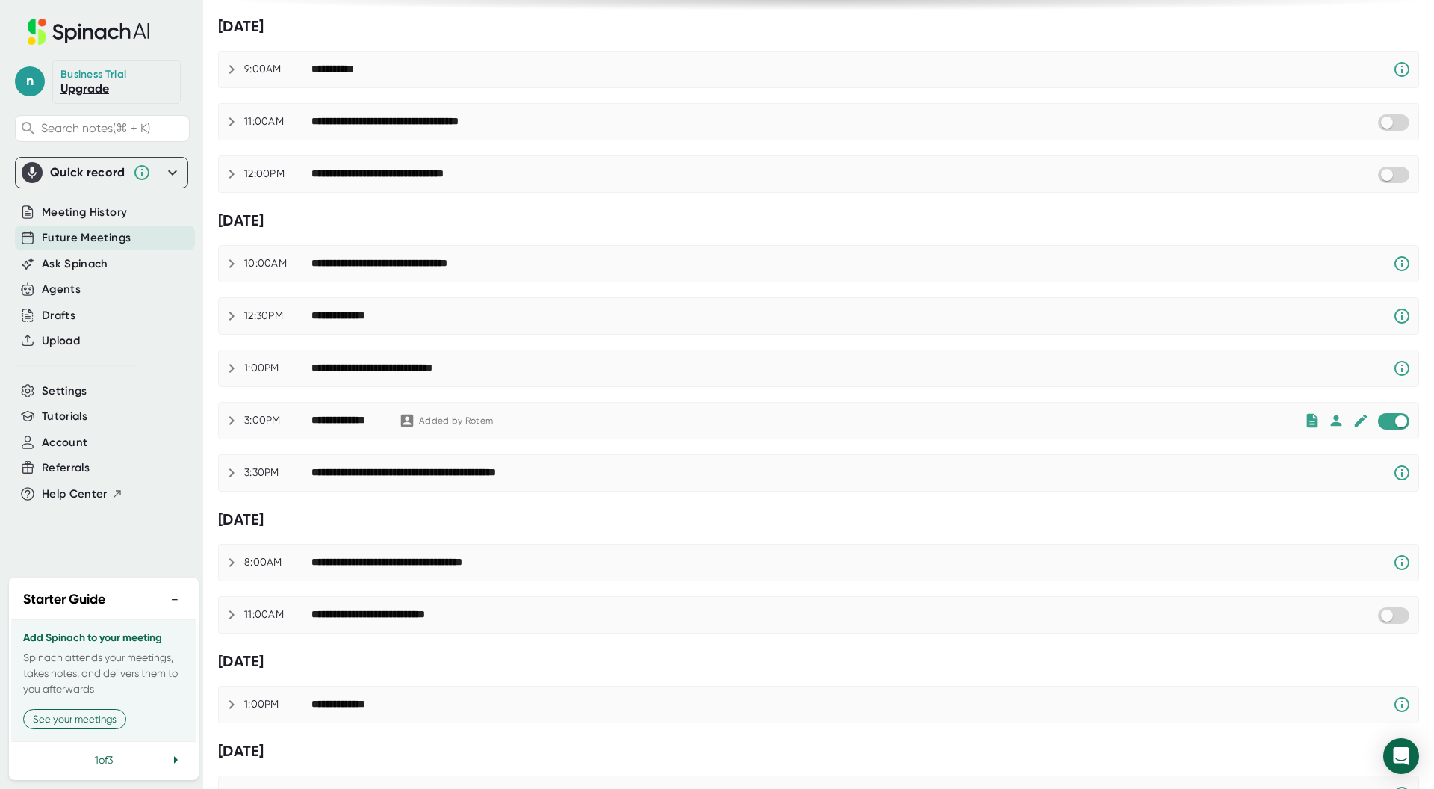
scroll to position [242, 0]
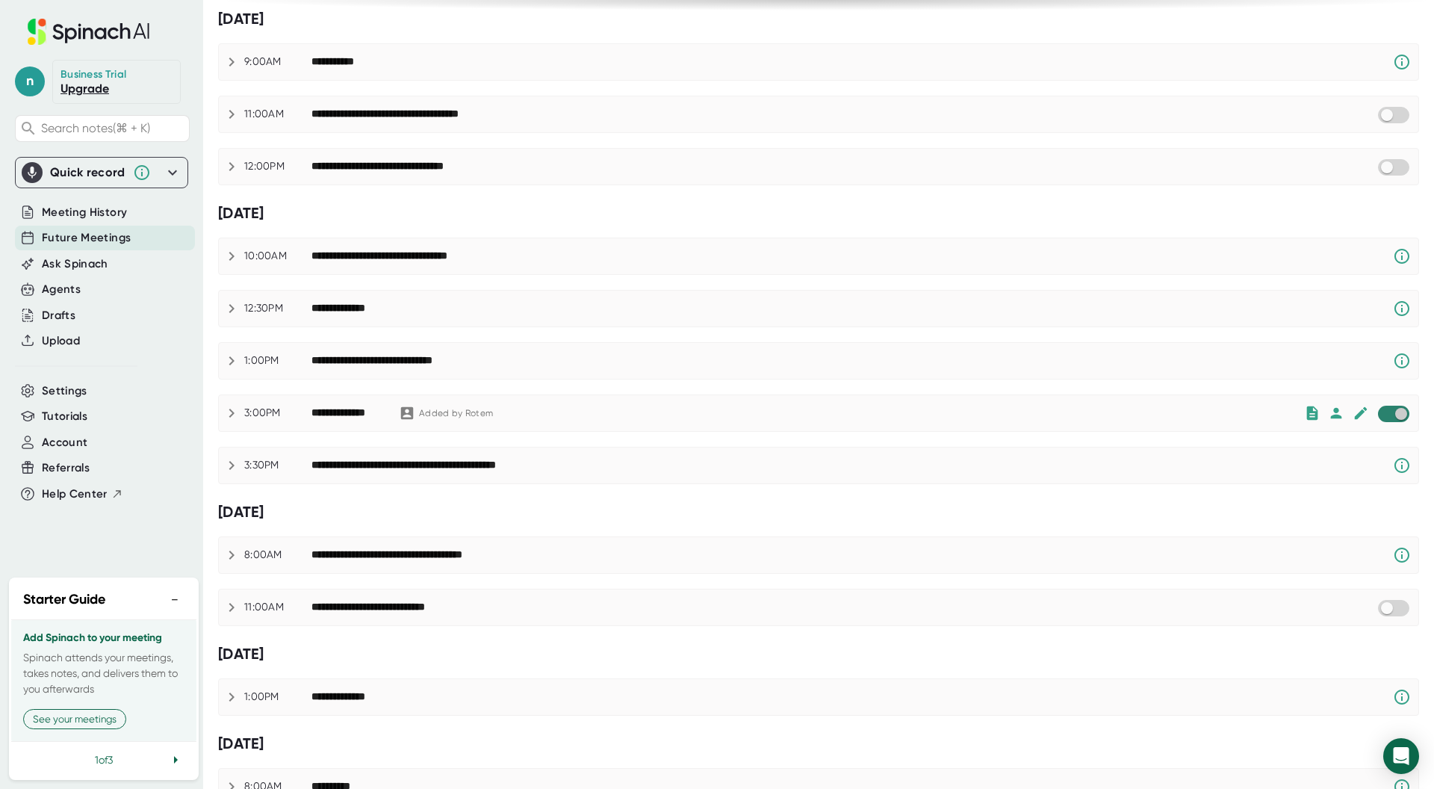
click at [1388, 418] on input "checkbox" at bounding box center [1401, 413] width 43 height 13
checkbox input "true"
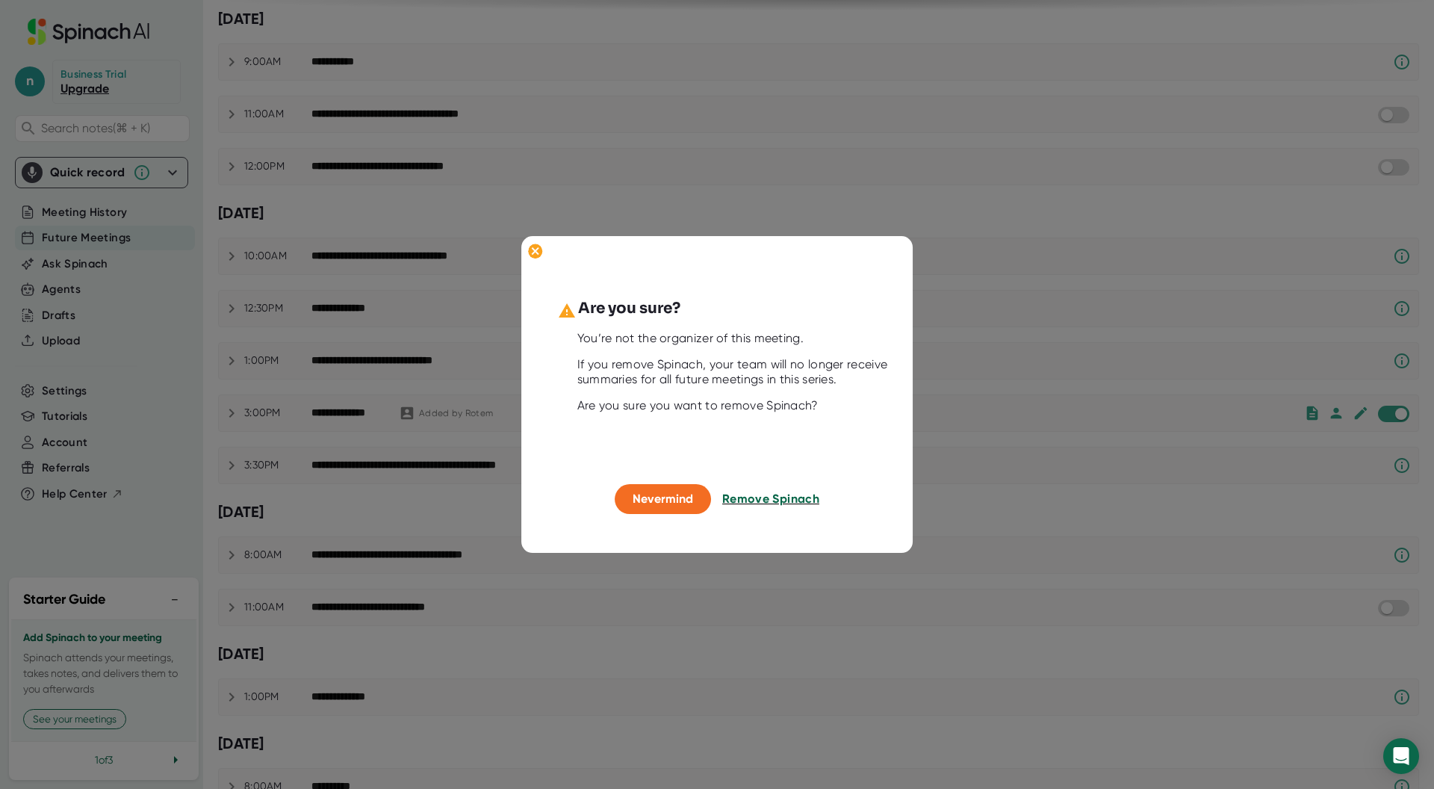
click at [776, 502] on span "Remove Spinach" at bounding box center [770, 499] width 97 height 14
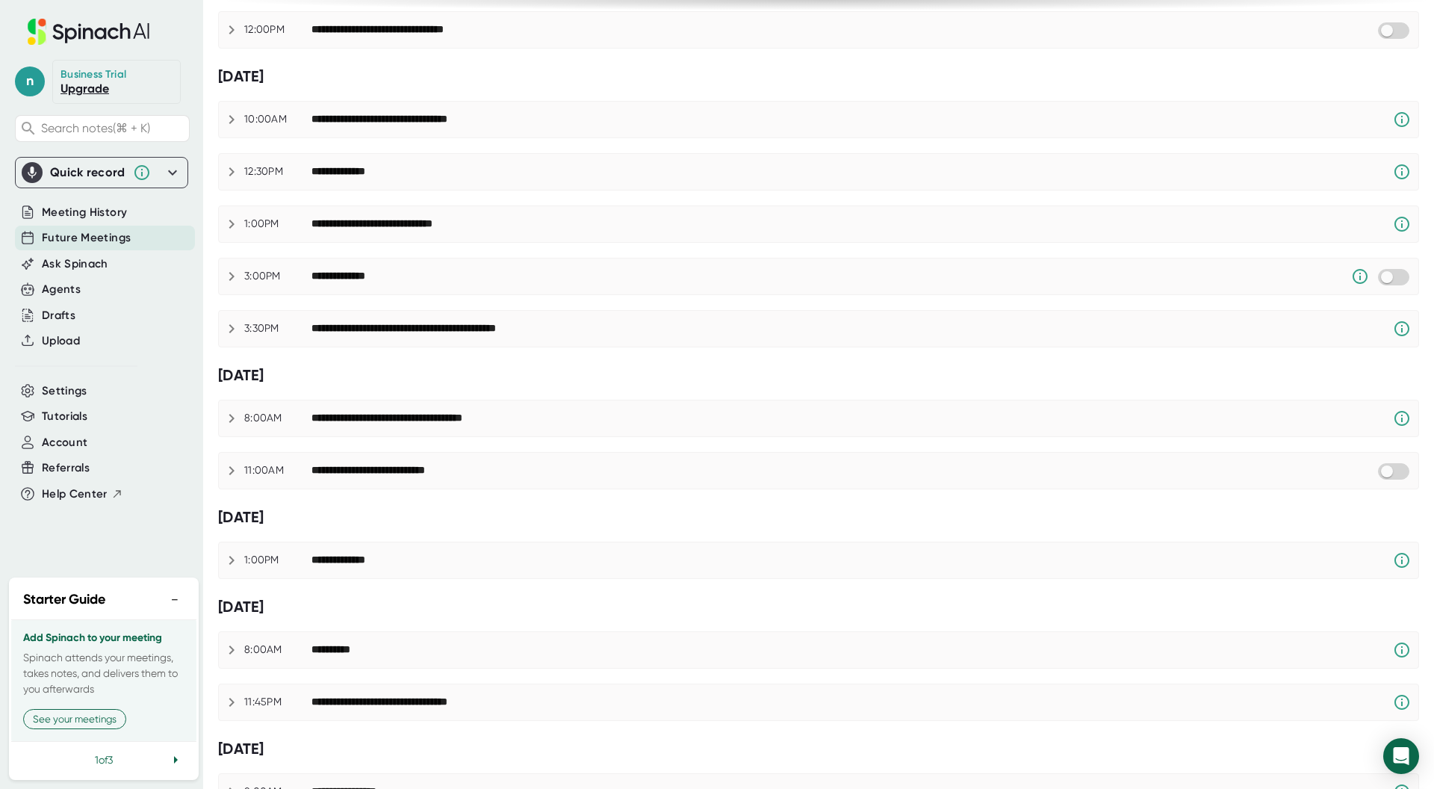
scroll to position [0, 0]
